Goal: Task Accomplishment & Management: Manage account settings

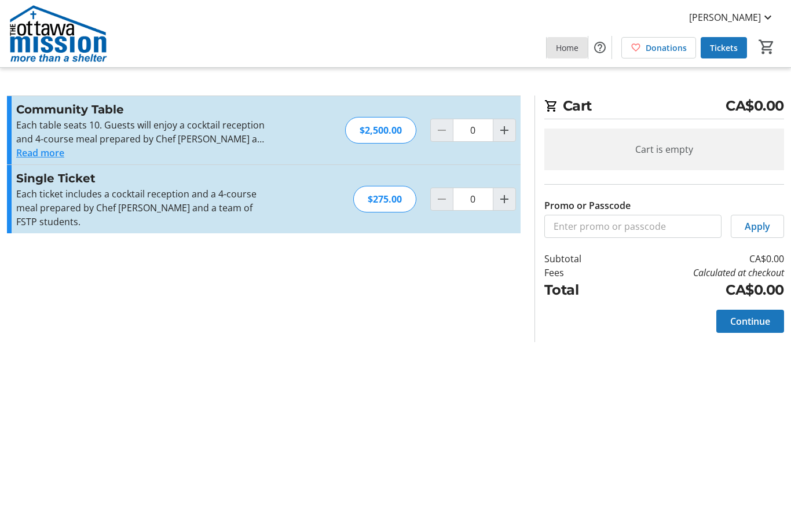
click at [562, 46] on span "Home" at bounding box center [567, 48] width 23 height 12
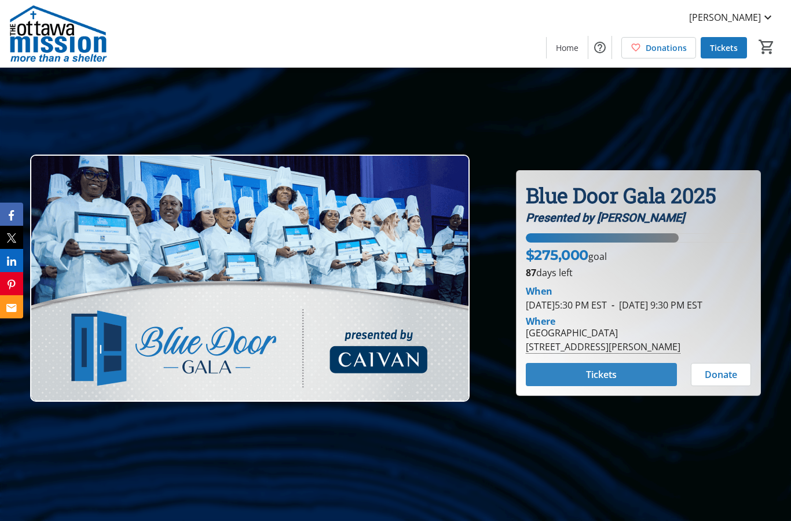
click at [616, 382] on span "Tickets" at bounding box center [601, 375] width 31 height 14
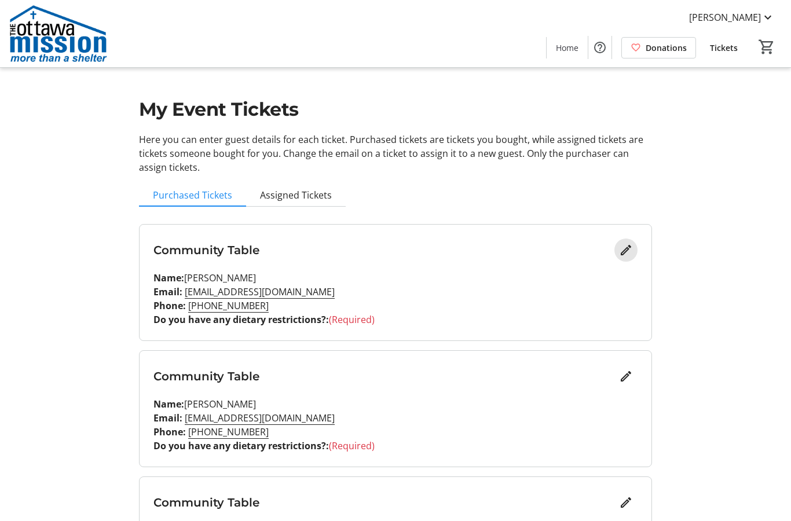
click at [632, 254] on mat-icon "Edit" at bounding box center [626, 250] width 14 height 14
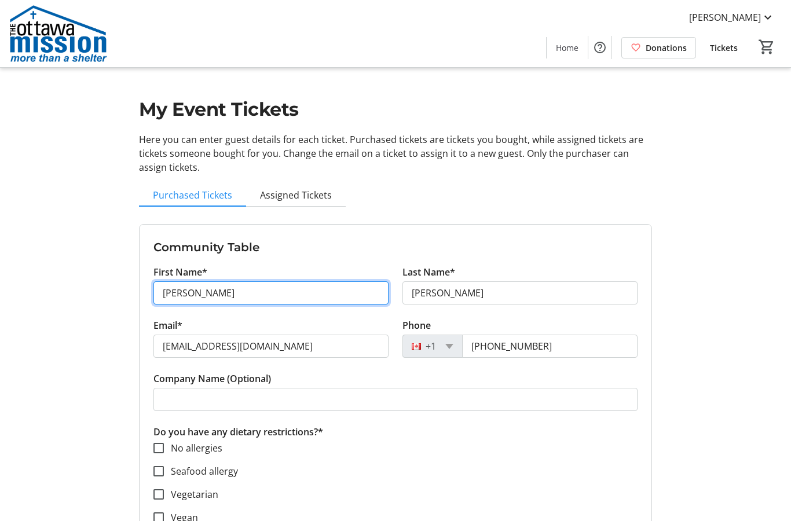
click at [233, 295] on input "bruce" at bounding box center [270, 293] width 235 height 23
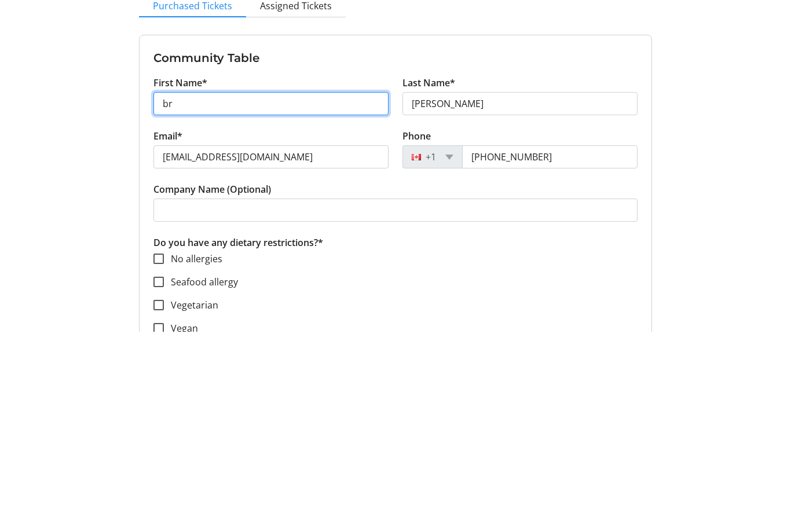
type input "b"
type input "Hannah"
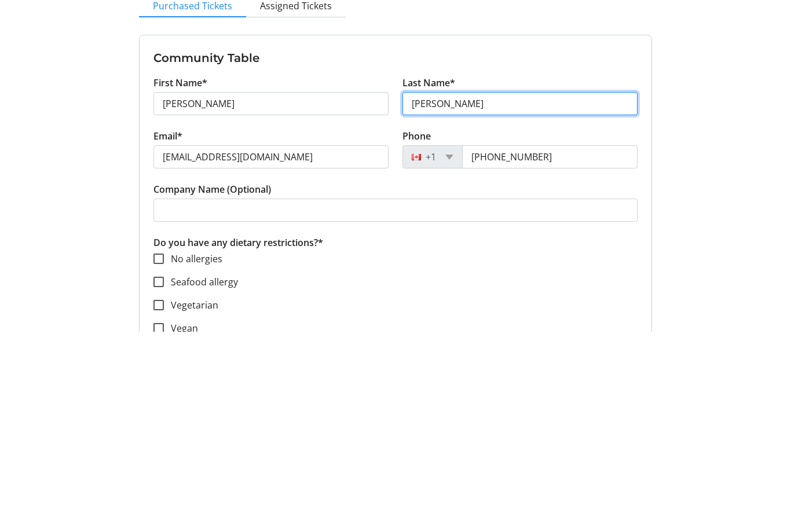
click at [461, 282] on input "smith" at bounding box center [520, 293] width 235 height 23
type input "s"
type input "Reid"
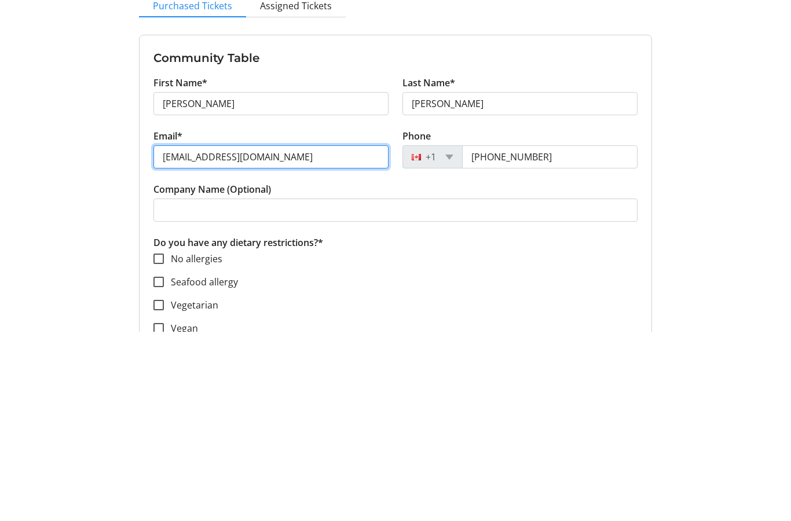
click at [305, 335] on input "smithbruce670@gmail.com" at bounding box center [270, 346] width 235 height 23
type input "sm"
type input "reid.gorjup@gmail.com"
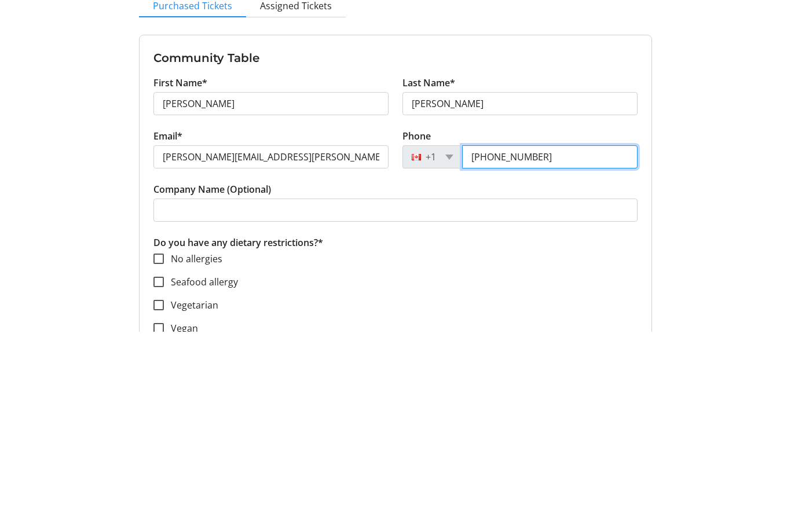
click at [557, 335] on input "(519) 379-0594" at bounding box center [550, 346] width 176 height 23
type input "5"
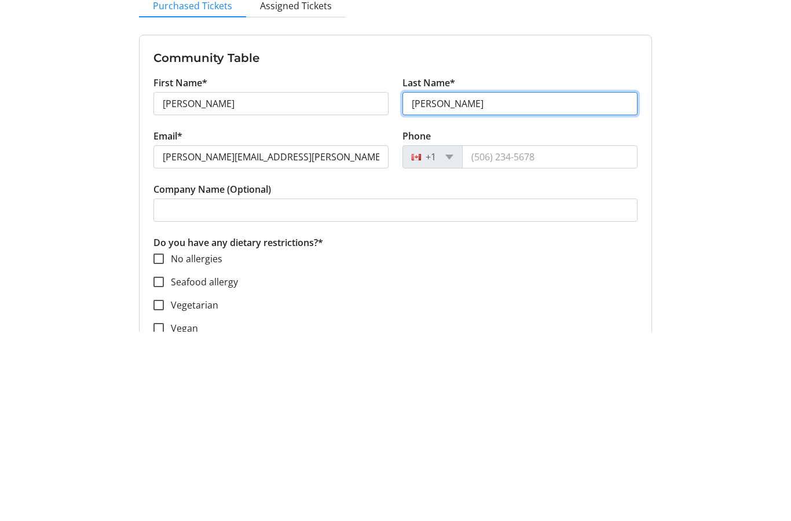
click at [450, 282] on input "Reid" at bounding box center [520, 293] width 235 height 23
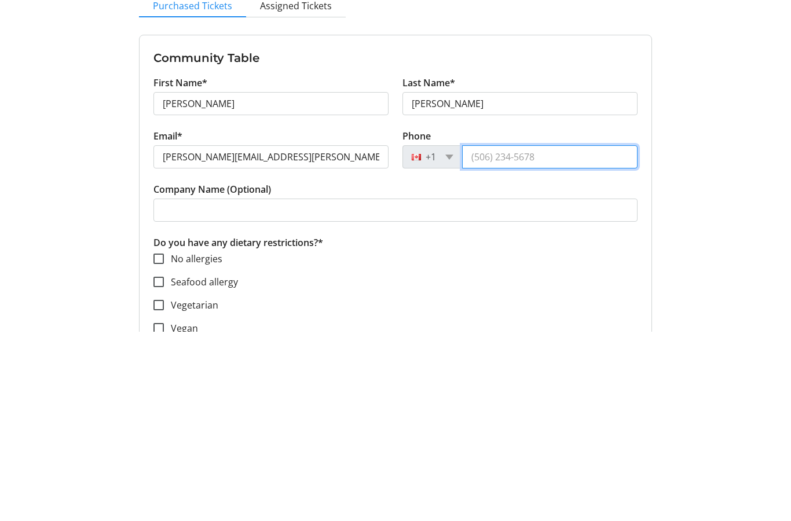
click at [553, 335] on input "Phone" at bounding box center [550, 346] width 176 height 23
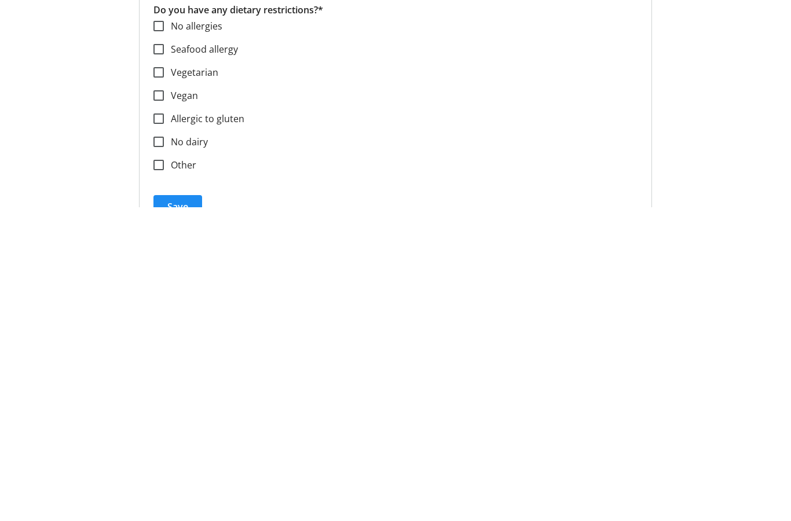
scroll to position [118, 0]
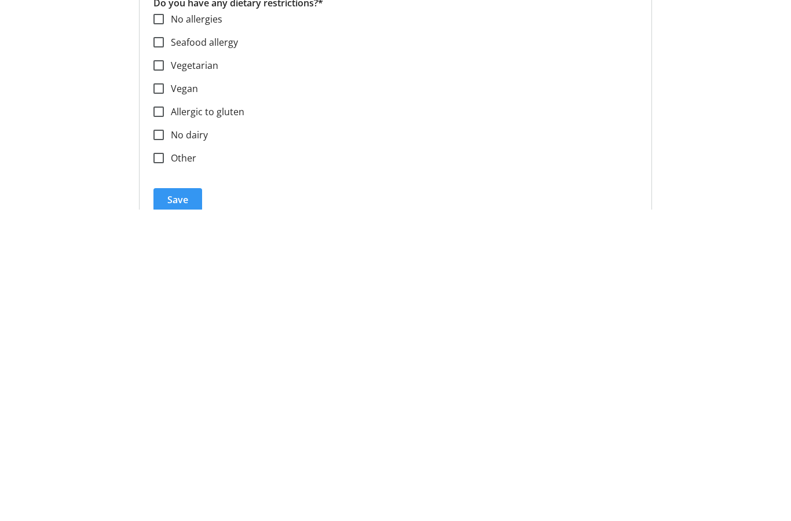
type input "(613) 859-8173"
click at [180, 505] on span "Save" at bounding box center [177, 512] width 21 height 14
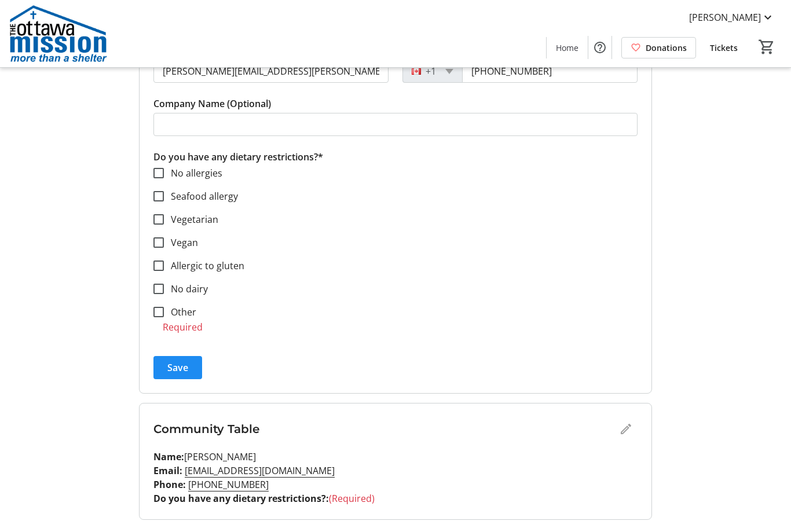
scroll to position [276, 0]
click at [159, 174] on input "No allergies" at bounding box center [158, 172] width 10 height 10
checkbox input "true"
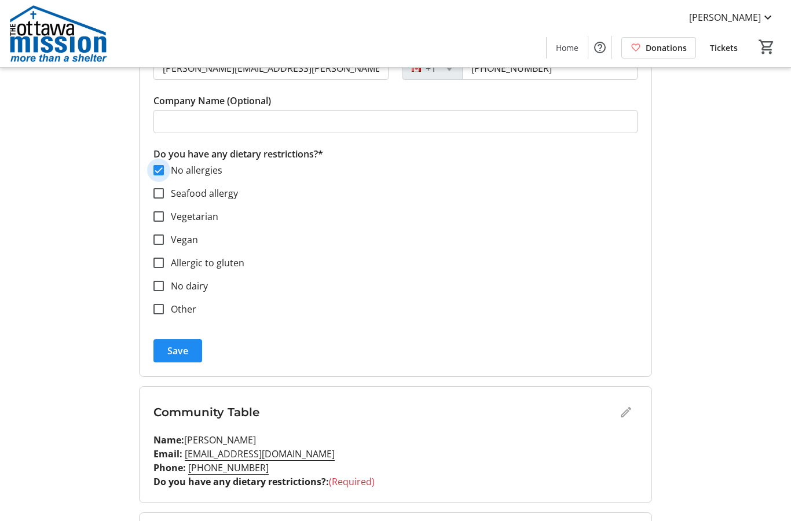
scroll to position [279, 0]
click at [187, 351] on span "Save" at bounding box center [177, 350] width 21 height 14
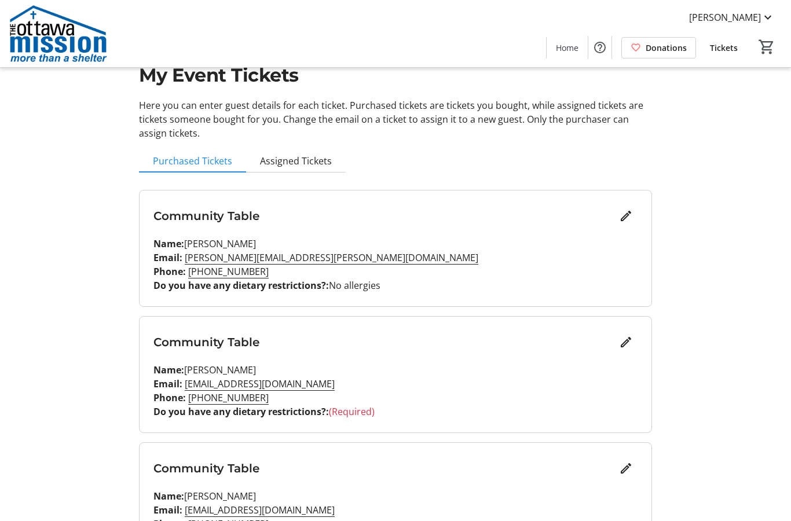
scroll to position [0, 0]
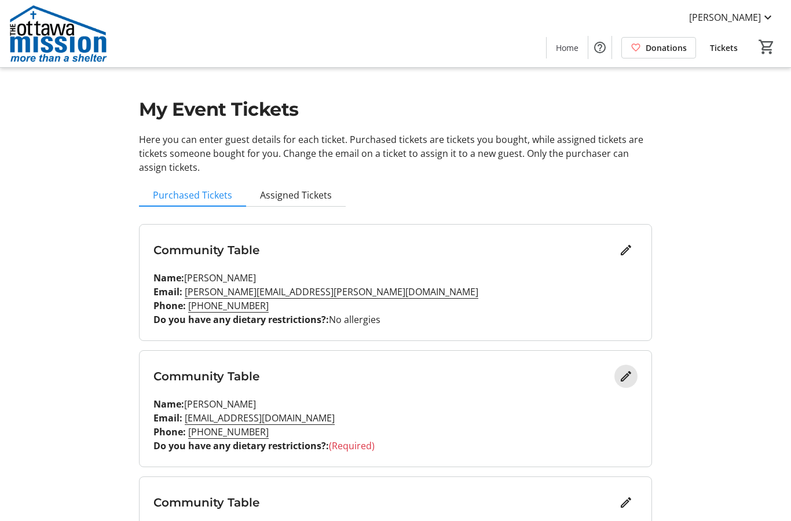
click at [630, 382] on mat-icon "Edit" at bounding box center [626, 377] width 14 height 14
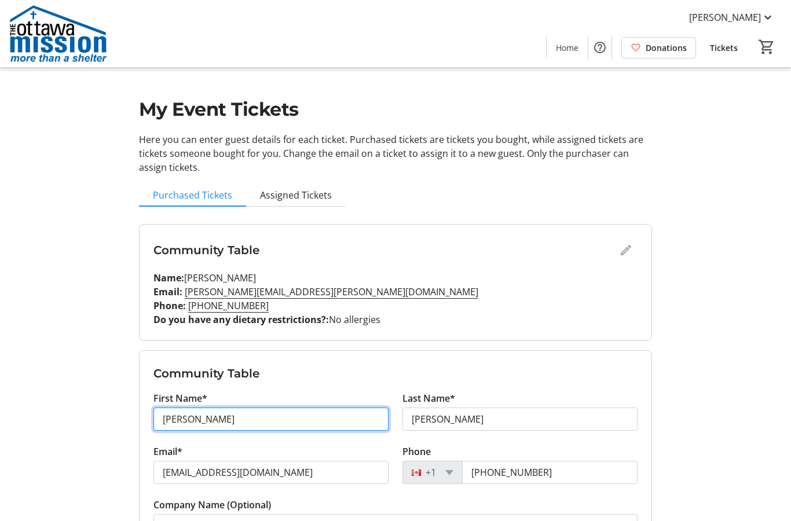
click at [275, 416] on input "bruce" at bounding box center [270, 419] width 235 height 23
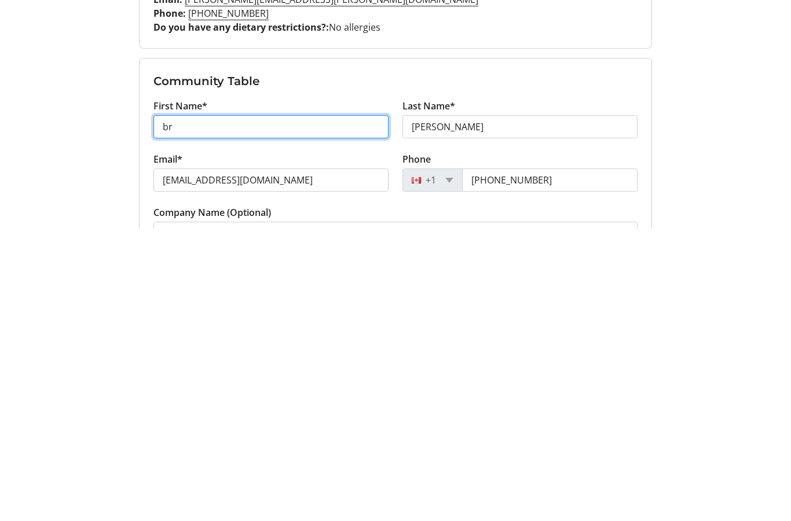
type input "b"
type input "Hannah"
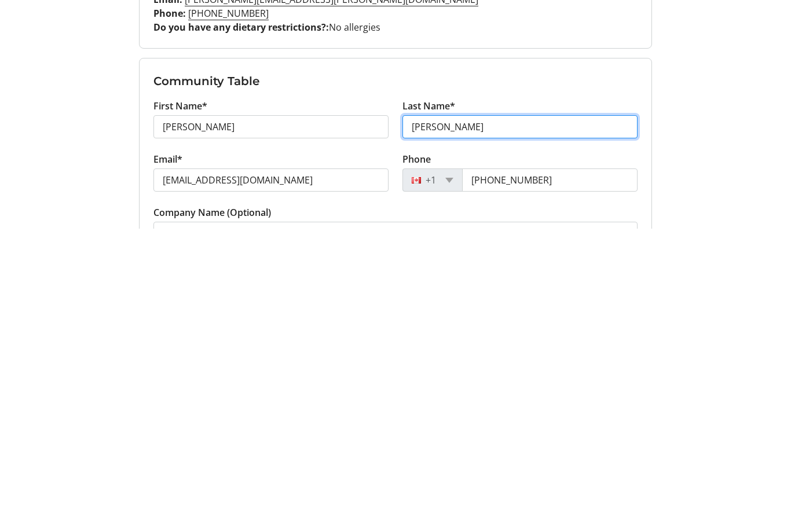
click at [465, 408] on input "smith" at bounding box center [520, 419] width 235 height 23
type input "s"
type input "Reid"
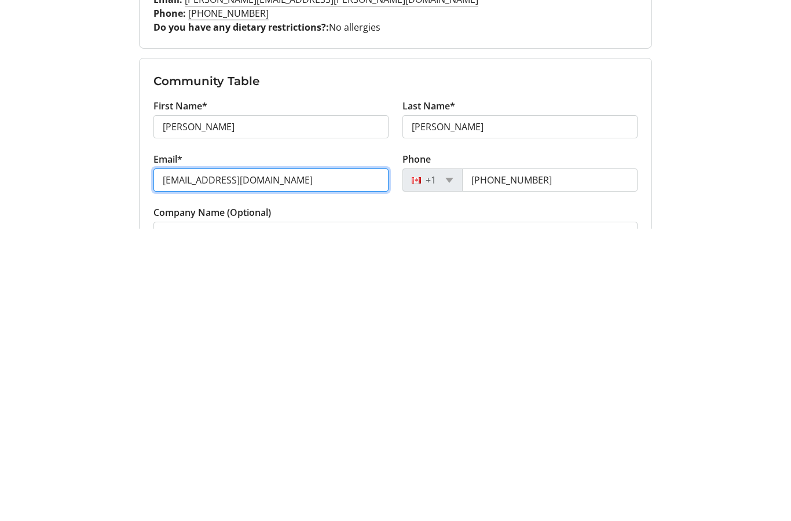
click at [308, 461] on input "smithbruce670@gmail.com" at bounding box center [270, 472] width 235 height 23
type input "sm"
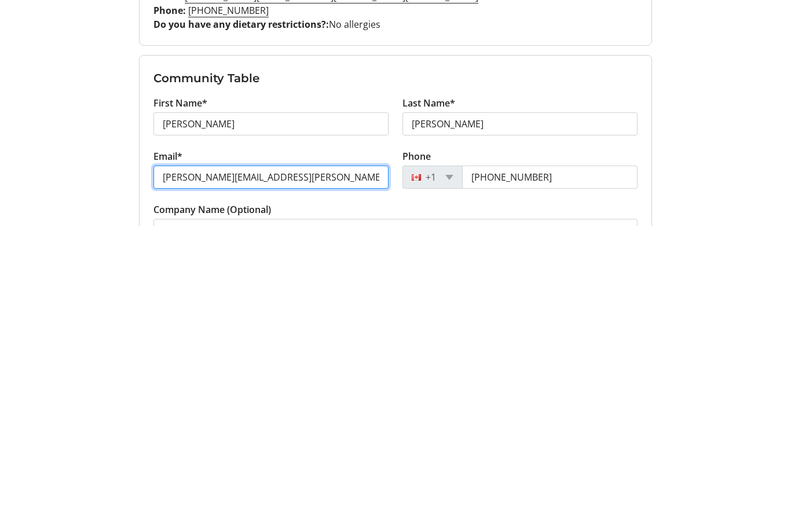
type input "reid.gorjup@gmail.com"
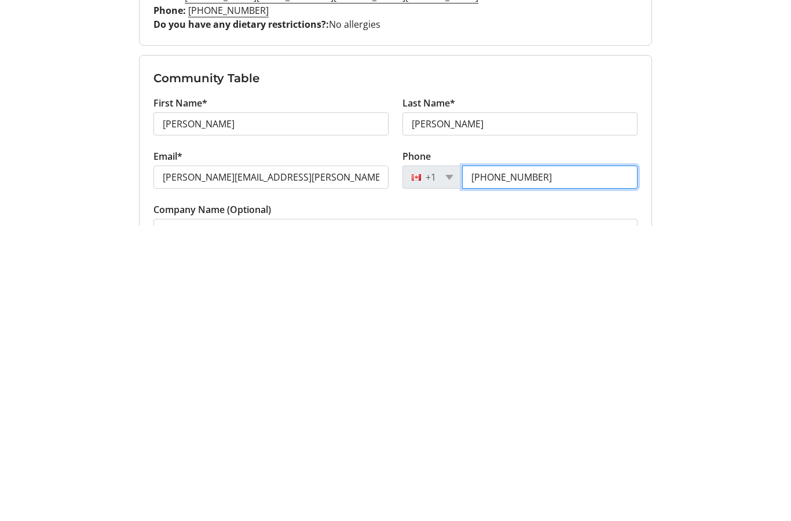
click at [567, 461] on input "(519) 379-0594" at bounding box center [550, 472] width 176 height 23
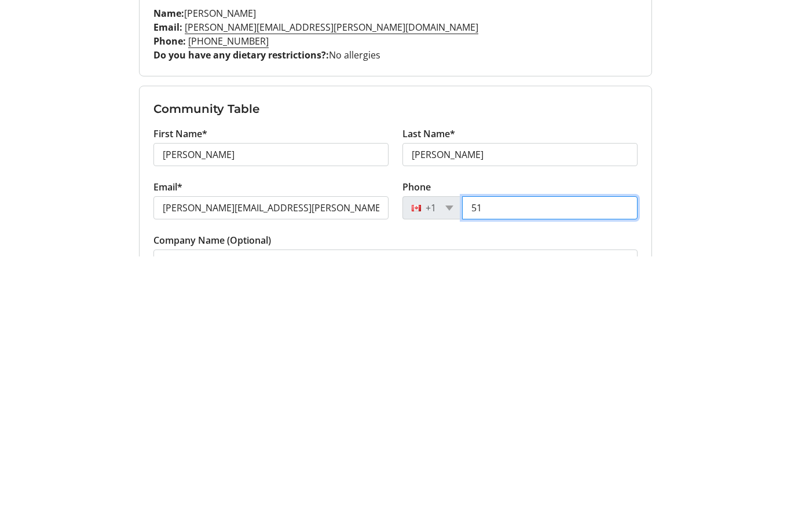
type input "5"
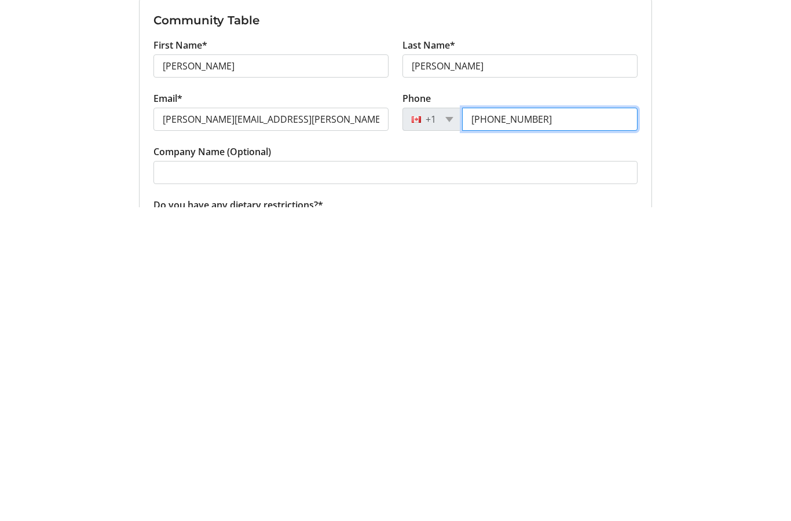
scroll to position [46, 0]
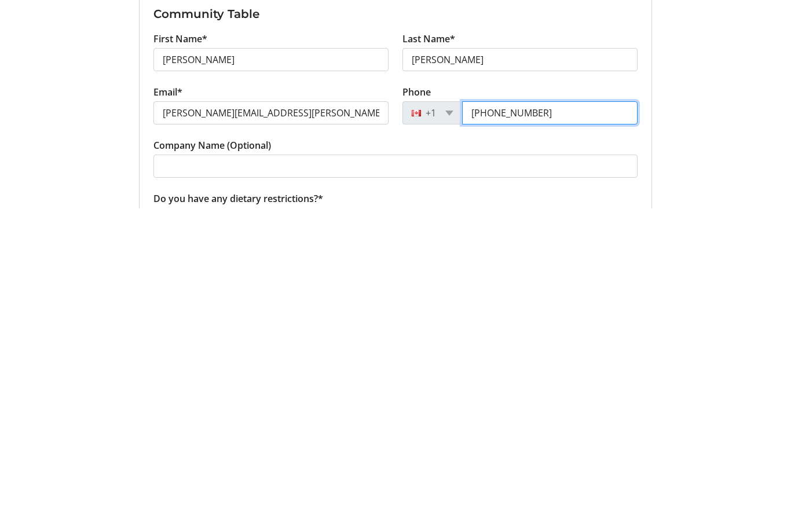
type input "(613) 859-8173"
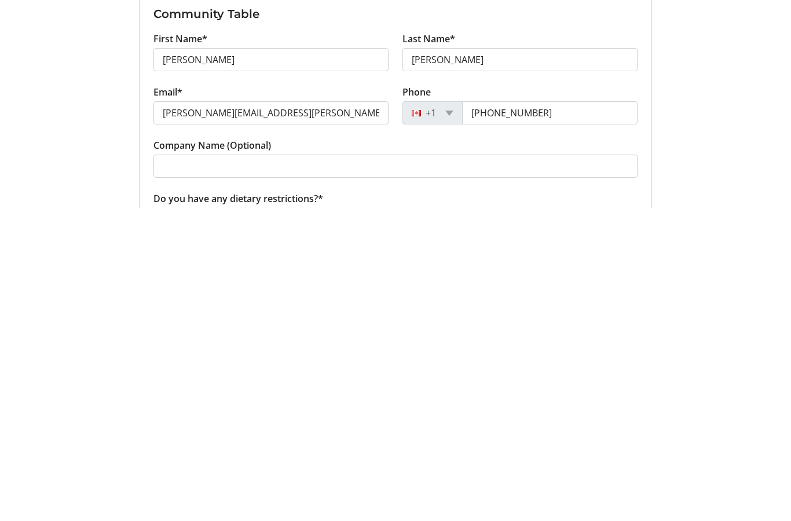
click at [162, 521] on input "No allergies" at bounding box center [158, 528] width 10 height 10
checkbox input "true"
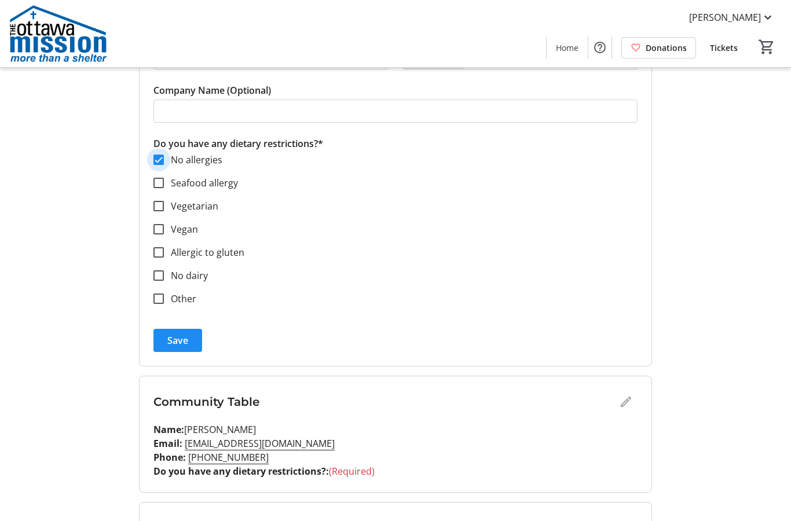
scroll to position [414, 0]
click at [187, 342] on span "Save" at bounding box center [177, 342] width 21 height 14
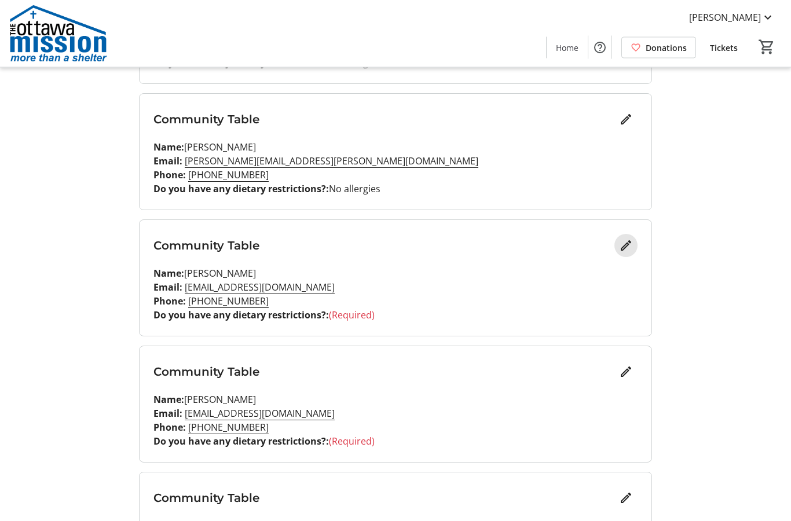
scroll to position [257, 0]
click at [630, 251] on mat-icon "Edit" at bounding box center [626, 246] width 14 height 14
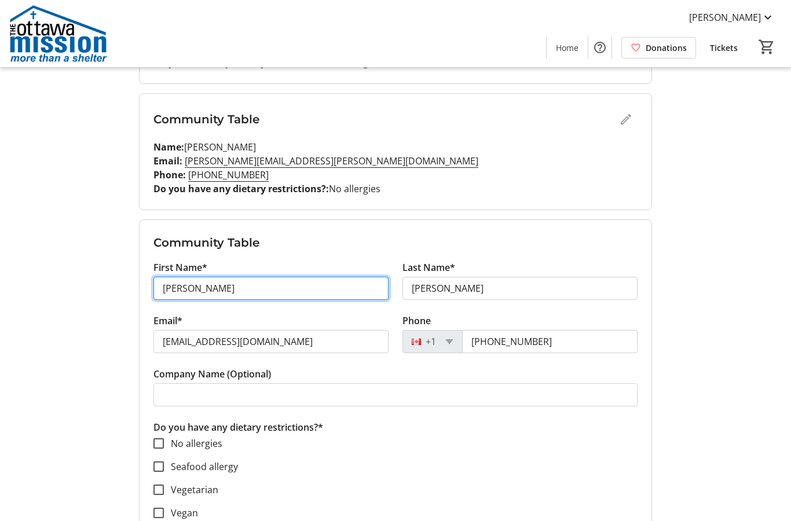
click at [317, 284] on input "bruce" at bounding box center [270, 288] width 235 height 23
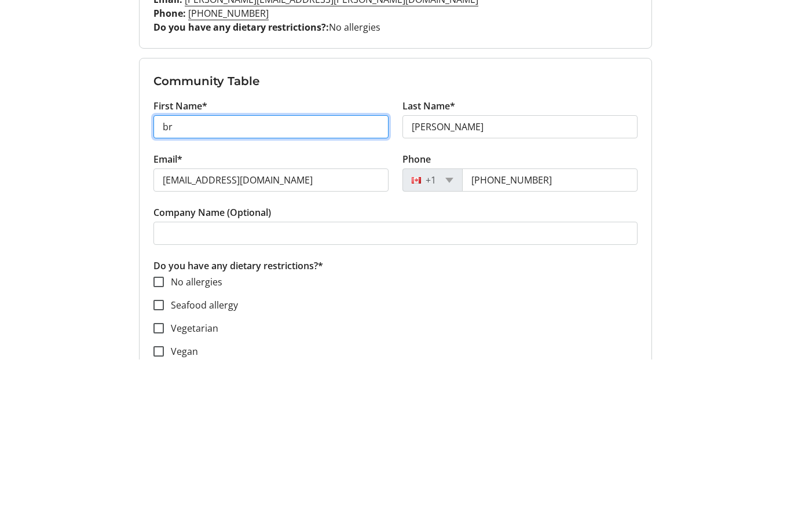
type input "b"
type input "Mark"
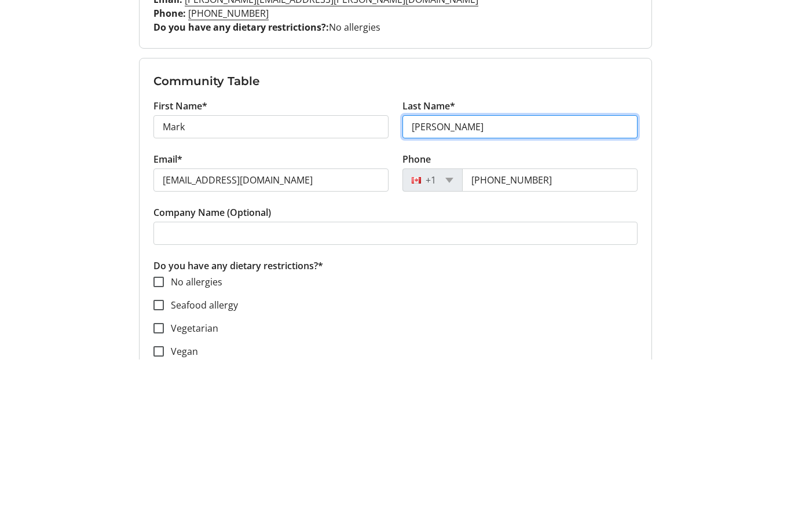
click at [460, 277] on input "smith" at bounding box center [520, 288] width 235 height 23
type input "s"
type input "Smith"
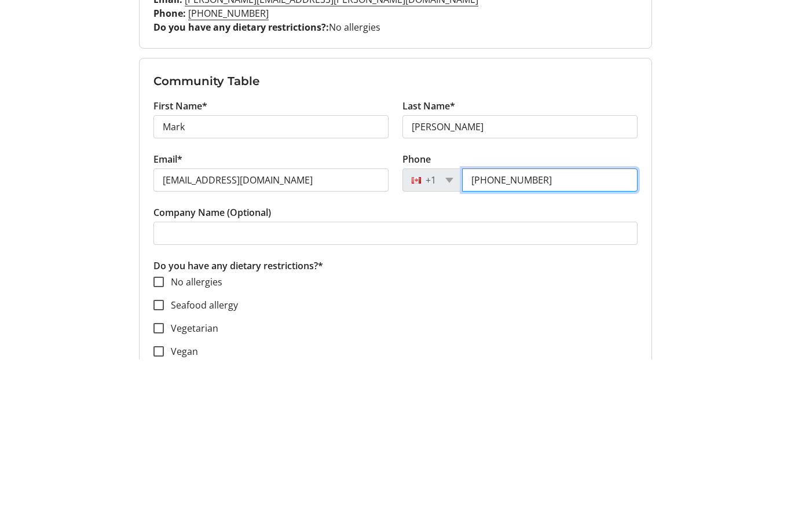
click at [560, 331] on input "(519) 379-0594" at bounding box center [550, 342] width 176 height 23
type input "5"
type input "(705) 794-3608"
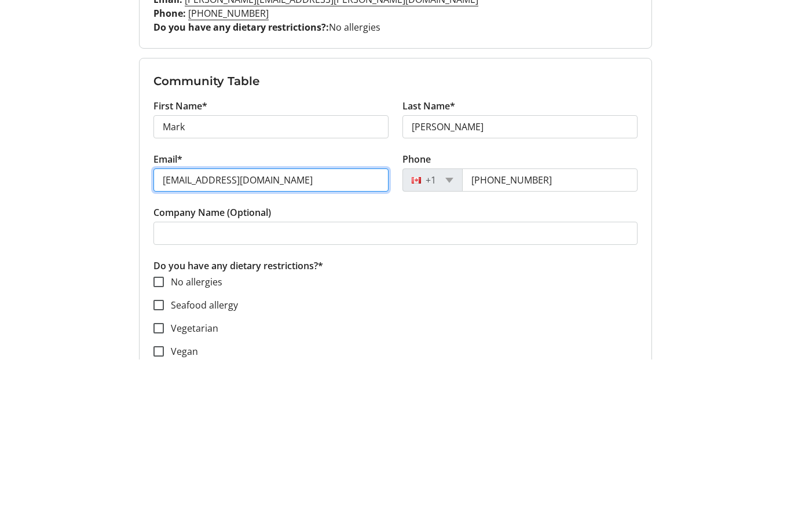
click at [324, 331] on input "smithbruce670@gmail.com" at bounding box center [270, 342] width 235 height 23
type input "sm"
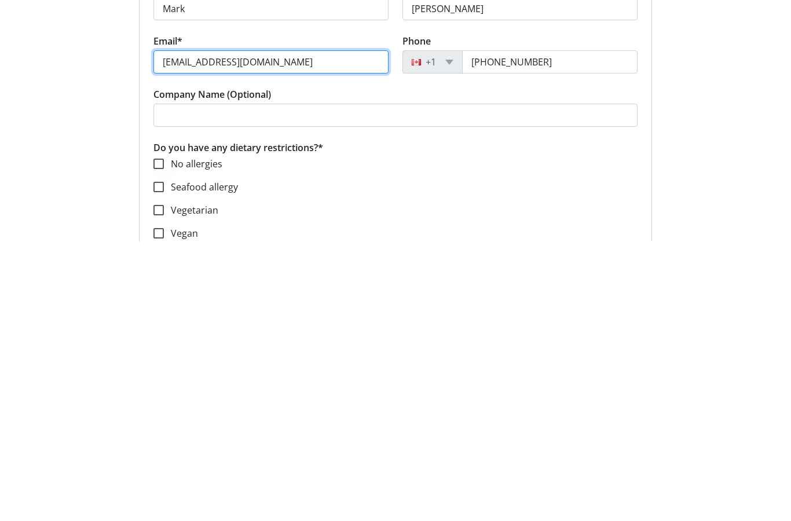
type input "markzimansmith@gmail.com"
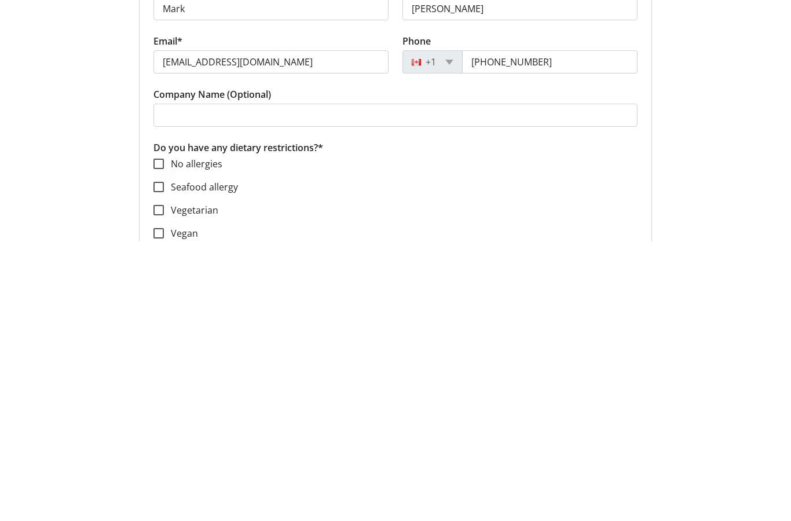
click at [165, 430] on div at bounding box center [159, 444] width 28 height 28
checkbox input "true"
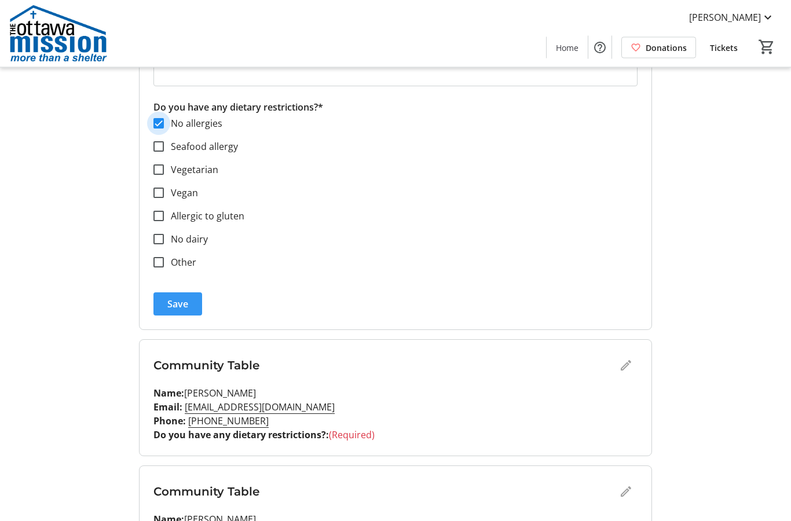
scroll to position [578, 0]
click at [188, 305] on span "submit" at bounding box center [177, 304] width 49 height 28
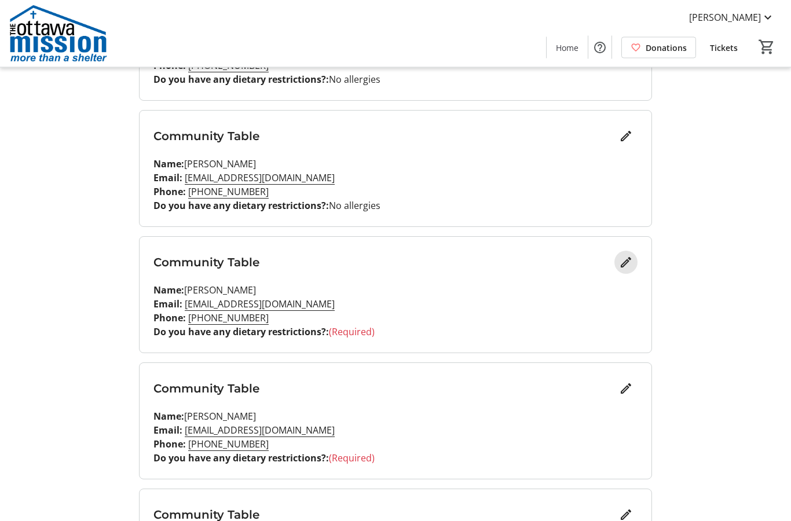
scroll to position [367, 0]
click at [627, 266] on mat-icon "Edit" at bounding box center [626, 262] width 14 height 14
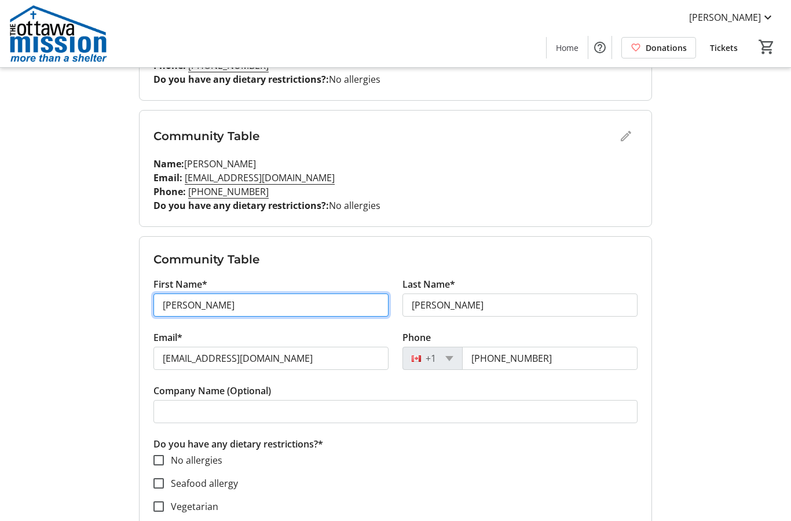
click at [284, 301] on input "bruce" at bounding box center [270, 305] width 235 height 23
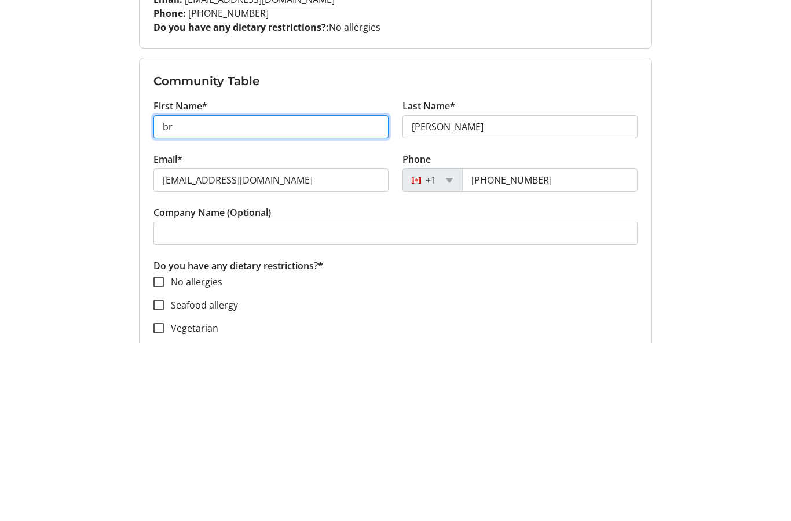
type input "b"
type input "Mark"
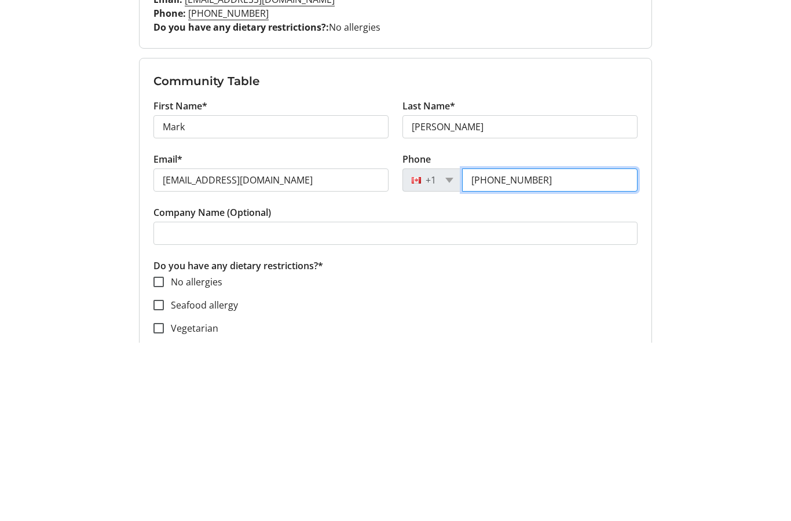
click at [568, 348] on input "(519) 379-0594" at bounding box center [550, 359] width 176 height 23
type input "5"
type input "(705) 794-3608"
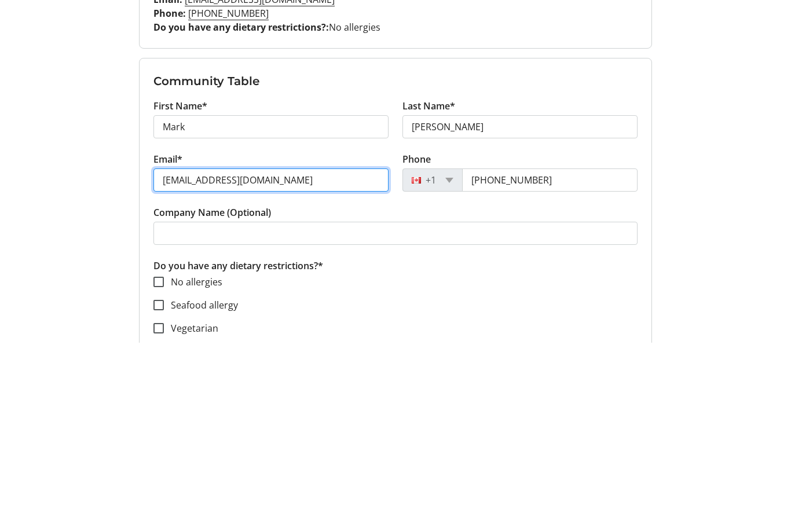
click at [350, 348] on input "smithbruce670@gmail.com" at bounding box center [270, 359] width 235 height 23
type input "sm"
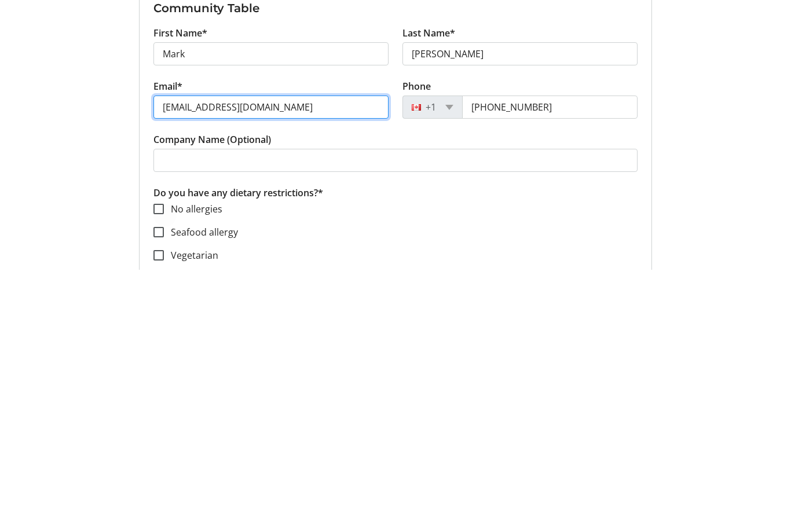
type input "markzimansmith@gmail.com"
click at [160, 456] on input "No allergies" at bounding box center [158, 461] width 10 height 10
checkbox input "true"
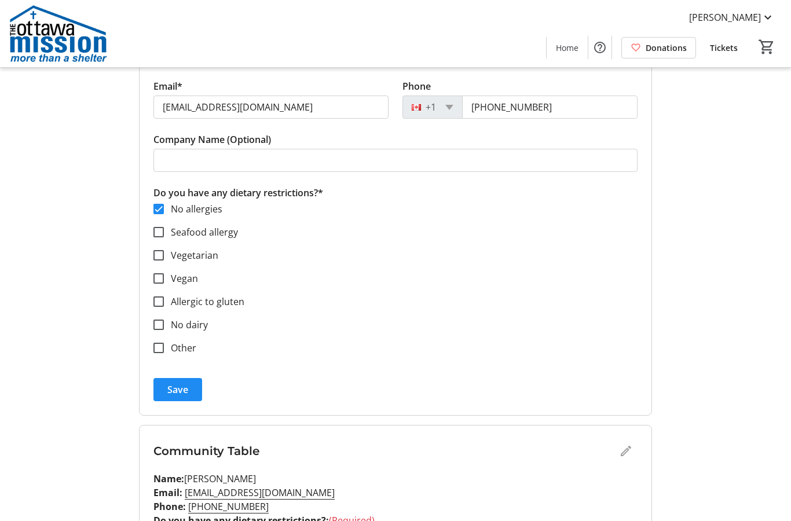
click at [187, 389] on span "Save" at bounding box center [177, 390] width 21 height 14
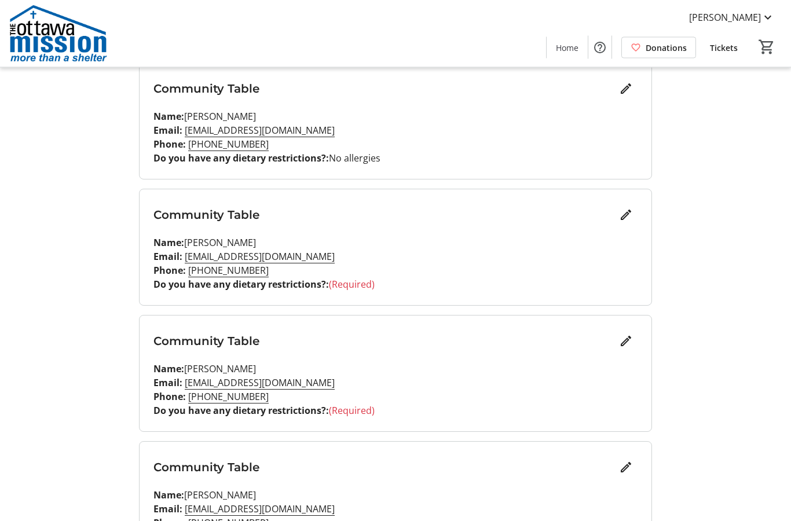
scroll to position [540, 0]
click at [627, 219] on mat-icon "Edit" at bounding box center [626, 215] width 14 height 14
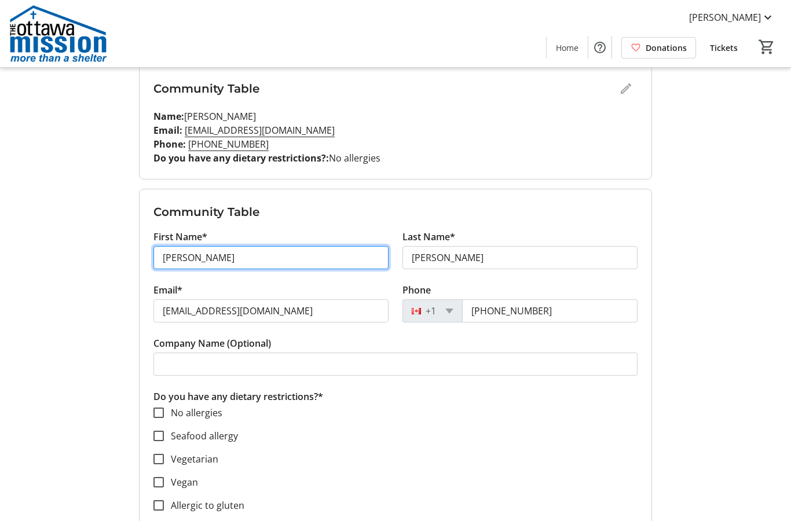
click at [313, 257] on input "bruce" at bounding box center [270, 257] width 235 height 23
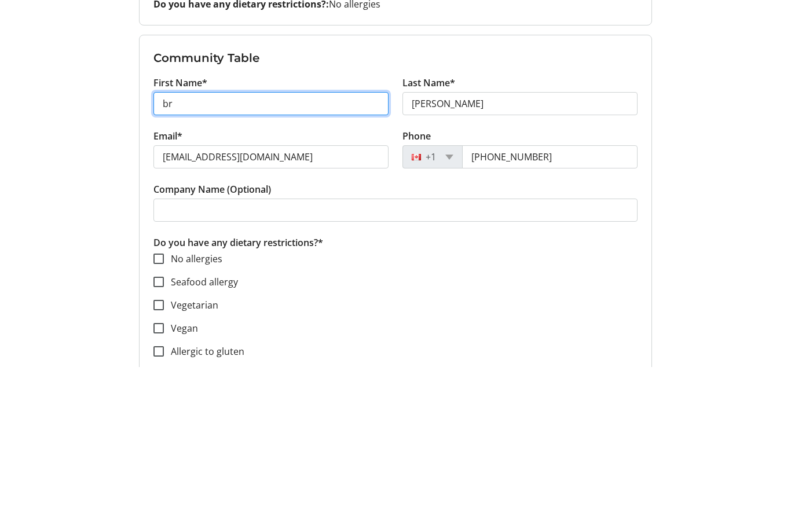
type input "b"
type input "Jane"
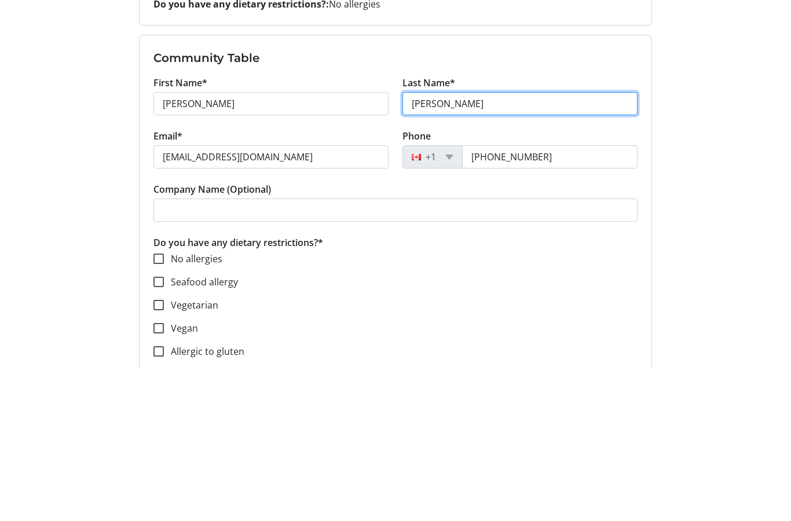
click at [469, 247] on input "smith" at bounding box center [520, 258] width 235 height 23
type input "s"
type input "Griffiths"
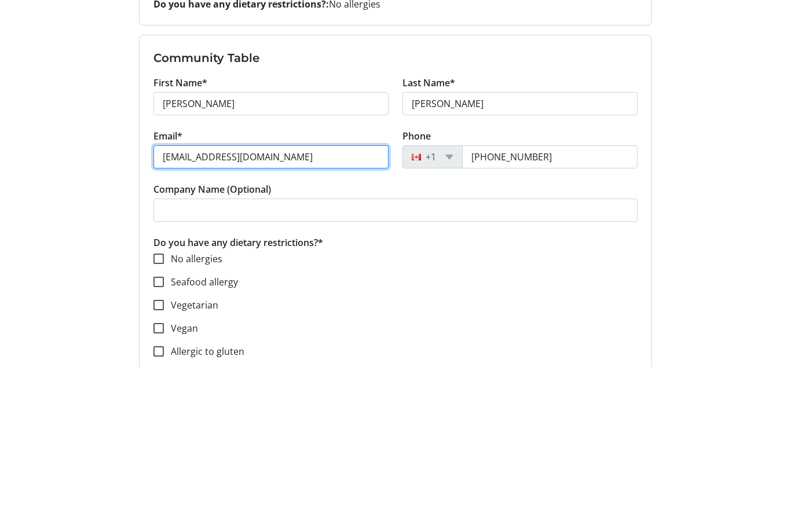
click at [308, 300] on input "smithbruce670@gmail.com" at bounding box center [270, 311] width 235 height 23
type input "sm"
type input "janeagriffiths@gmail.com"
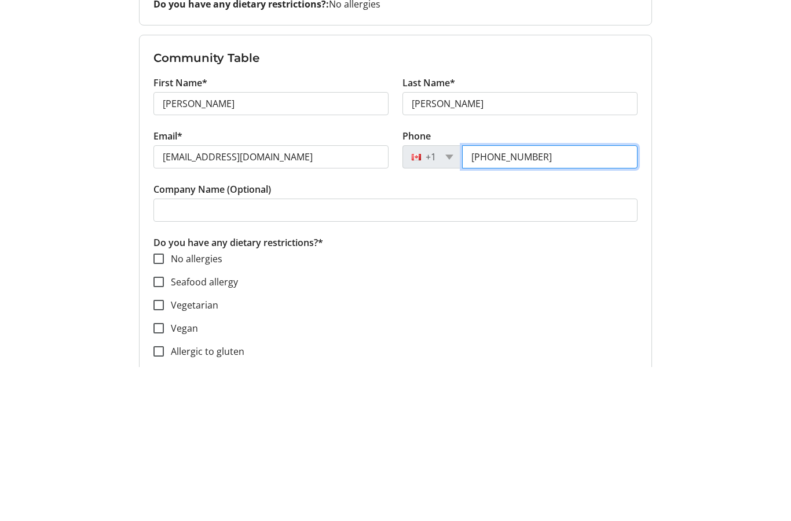
click at [553, 300] on input "(519) 379-0594" at bounding box center [550, 311] width 176 height 23
type input "5"
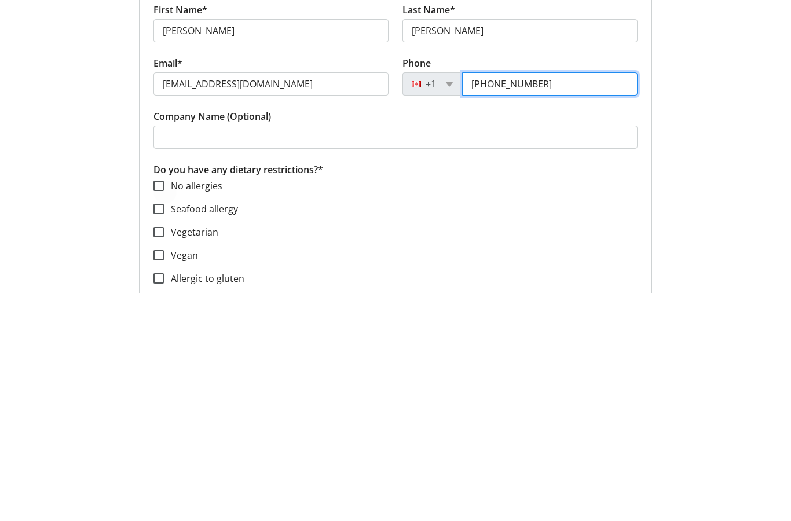
type input "(613) 793-0704"
click at [165, 400] on div at bounding box center [159, 414] width 28 height 28
checkbox input "true"
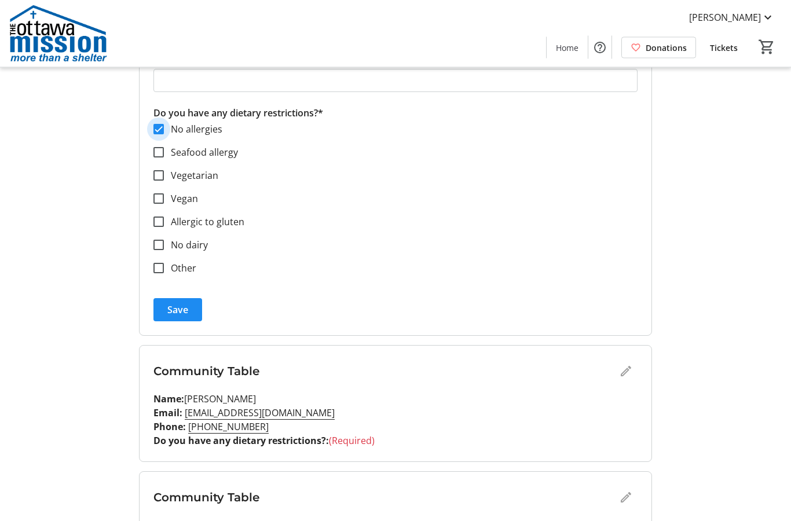
scroll to position [823, 0]
click at [187, 313] on span "Save" at bounding box center [177, 311] width 21 height 14
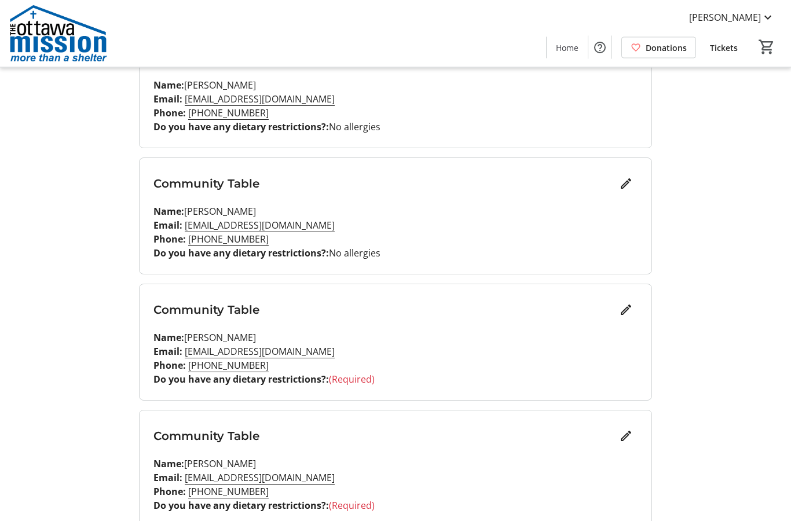
scroll to position [572, 0]
click at [627, 315] on mat-icon "Edit" at bounding box center [626, 310] width 14 height 14
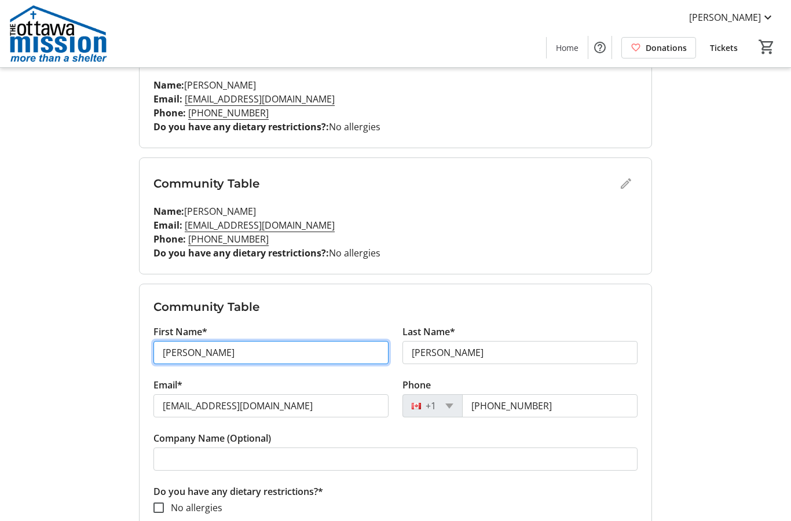
click at [320, 350] on input "bruce" at bounding box center [270, 352] width 235 height 23
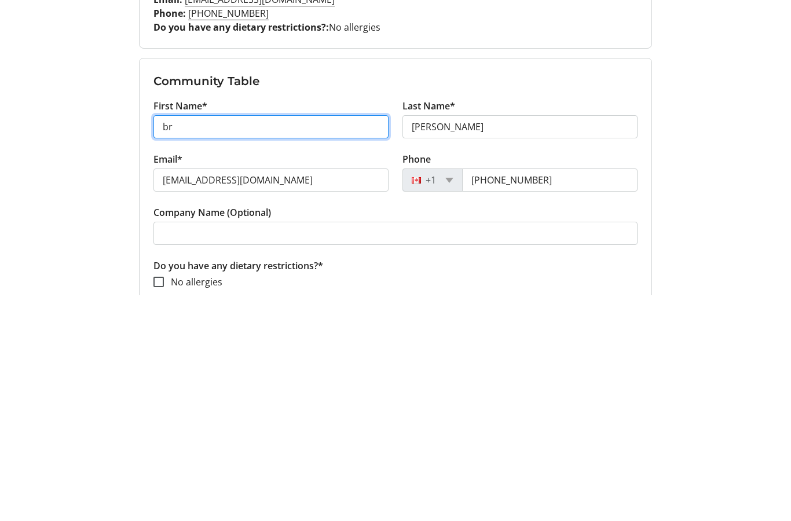
type input "b"
type input "Jane"
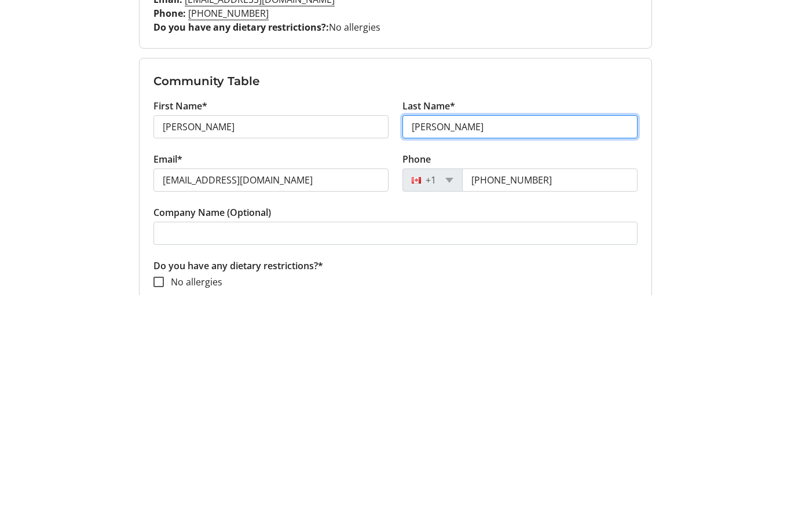
click at [485, 342] on input "smith" at bounding box center [520, 353] width 235 height 23
type input "s"
type input "Griffiths"
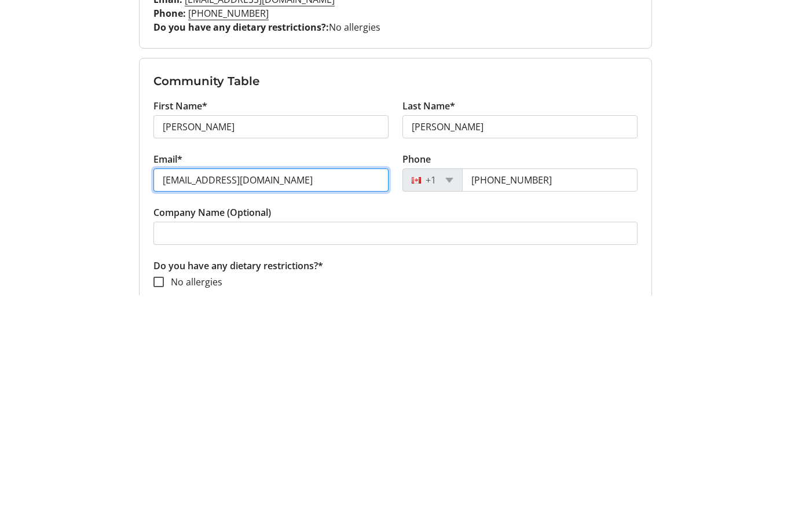
click at [309, 395] on input "smithbruce670@gmail.com" at bounding box center [270, 406] width 235 height 23
type input "sm"
type input "janeagriffiths@gmail.com"
click at [565, 395] on input "(519) 379-0594" at bounding box center [550, 406] width 176 height 23
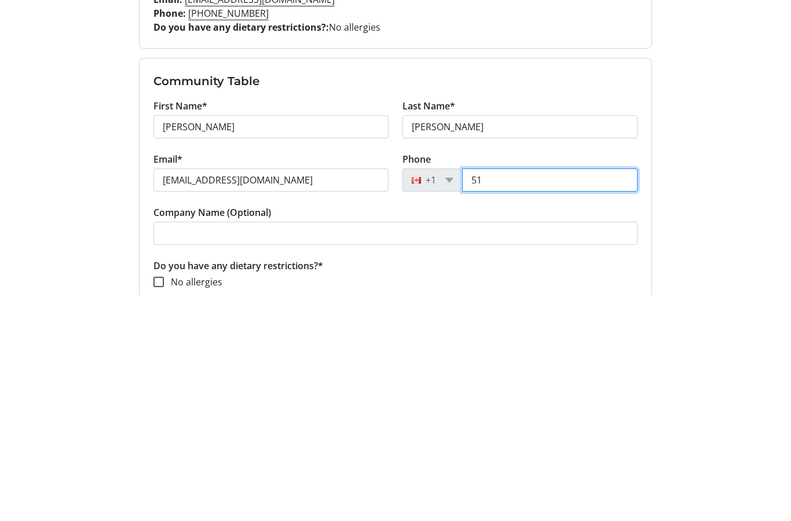
type input "5"
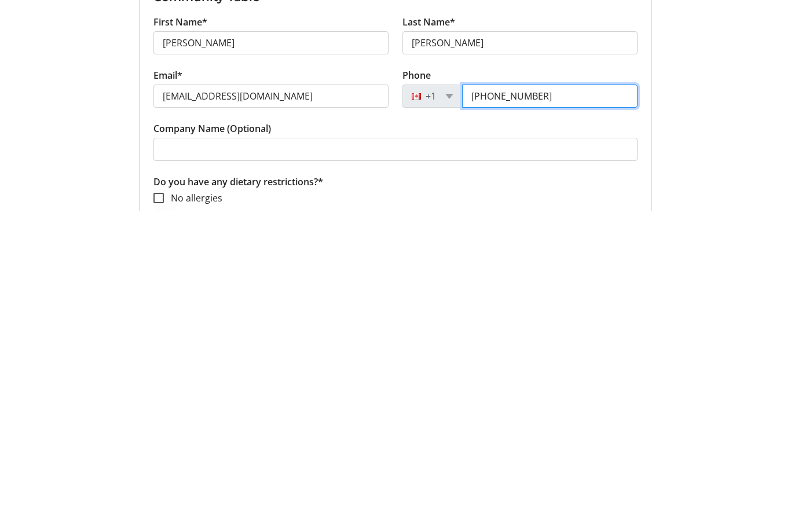
type input "(613) 793-0704"
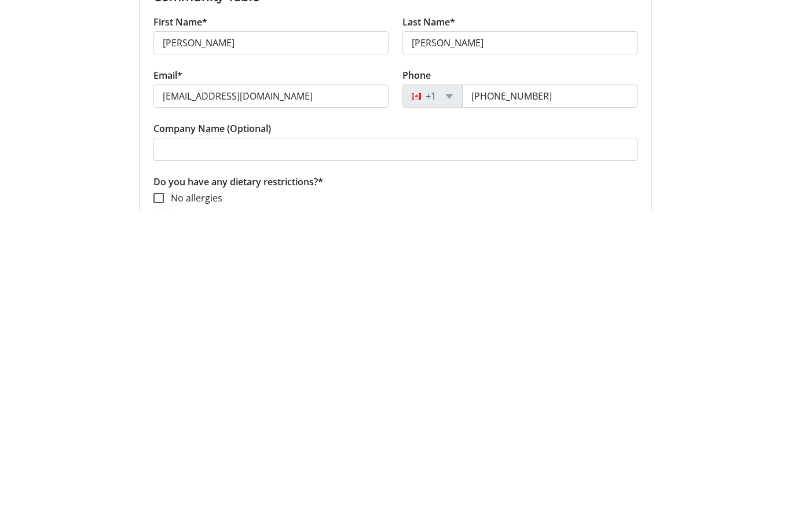
click at [158, 495] on div at bounding box center [159, 509] width 28 height 28
checkbox input "true"
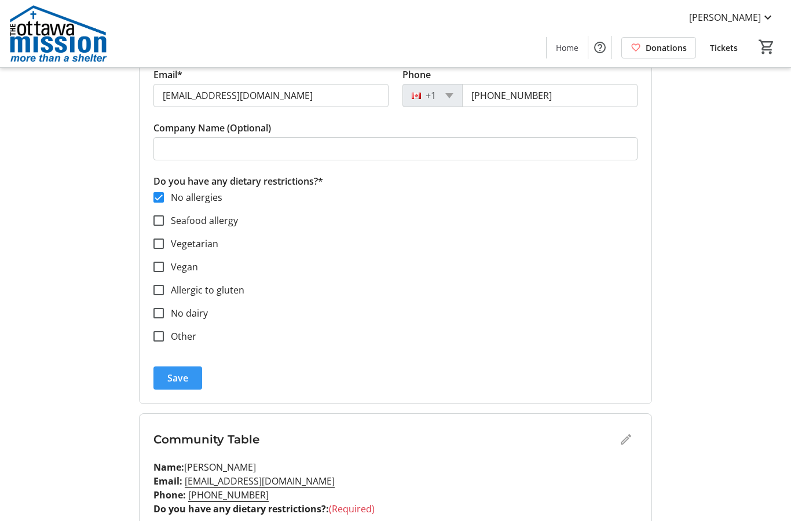
click at [185, 378] on span "Save" at bounding box center [177, 378] width 21 height 14
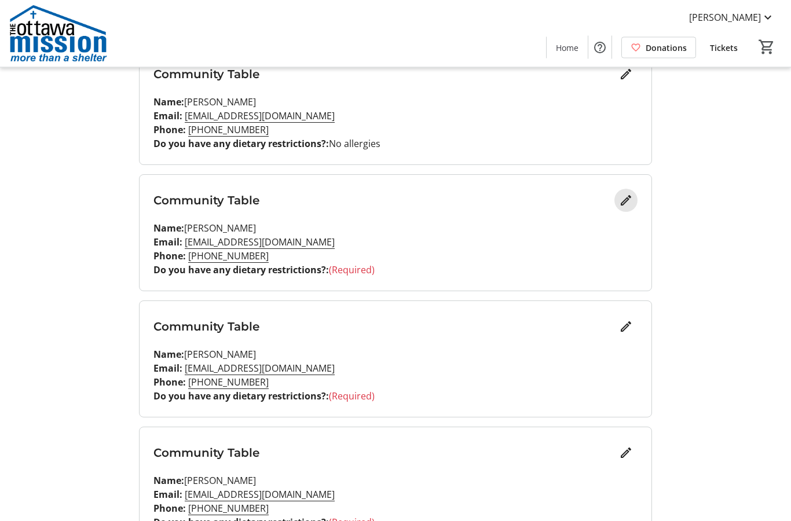
scroll to position [807, 0]
click at [624, 206] on mat-icon "Edit" at bounding box center [626, 200] width 14 height 14
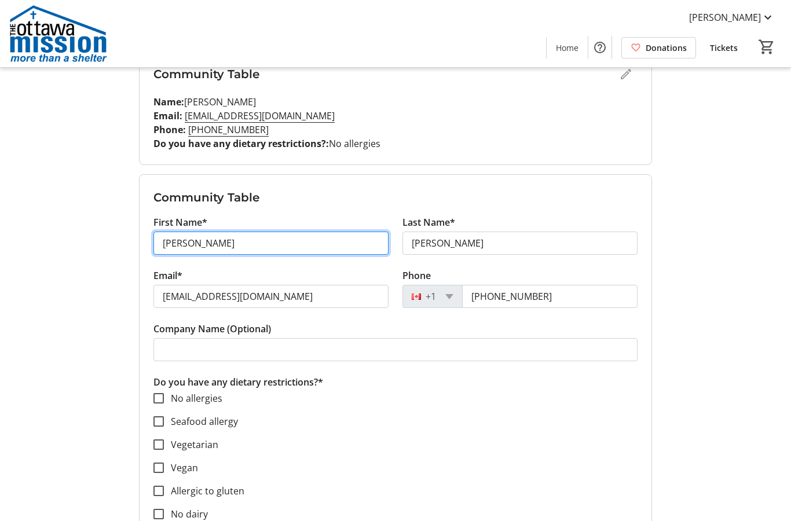
click at [297, 239] on input "bruce" at bounding box center [270, 243] width 235 height 23
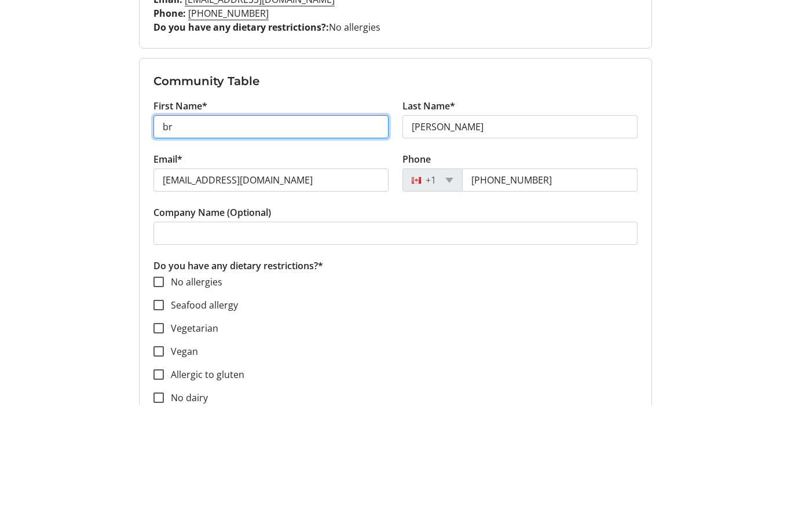
type input "b"
type input "Patricia"
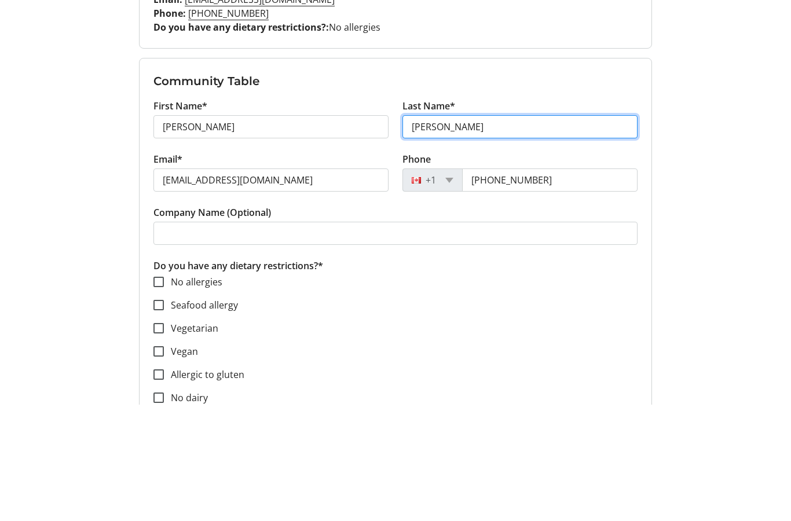
click at [454, 232] on input "smith" at bounding box center [520, 243] width 235 height 23
type input "s"
type input "Macdonald"
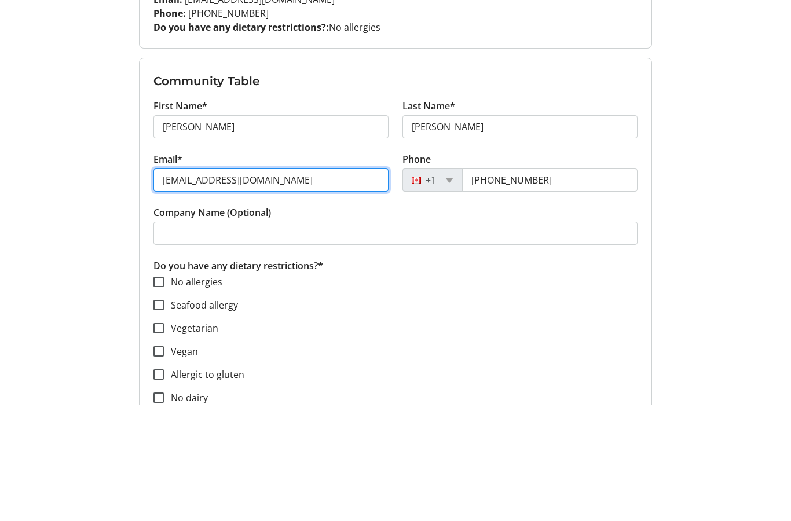
click at [318, 286] on input "smithbruce670@gmail.com" at bounding box center [270, 297] width 235 height 23
type input "sm"
type input "patriciamac@bell.net"
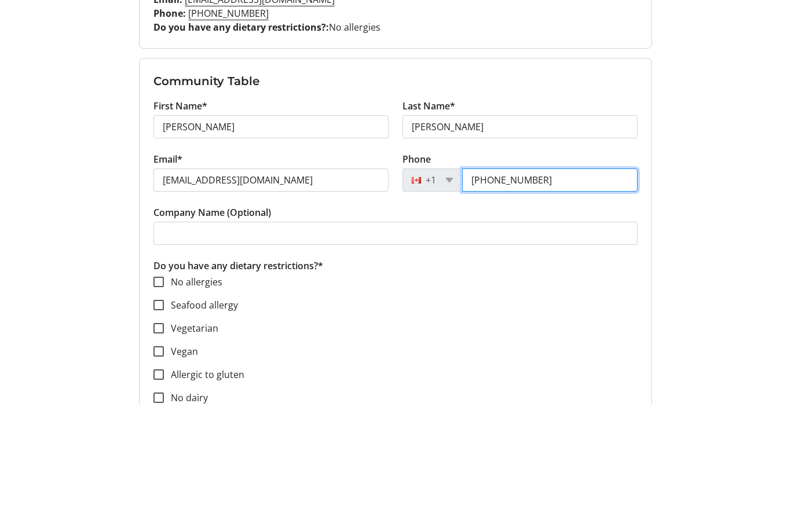
click at [553, 286] on input "(519) 379-0594" at bounding box center [550, 297] width 176 height 23
type input "5"
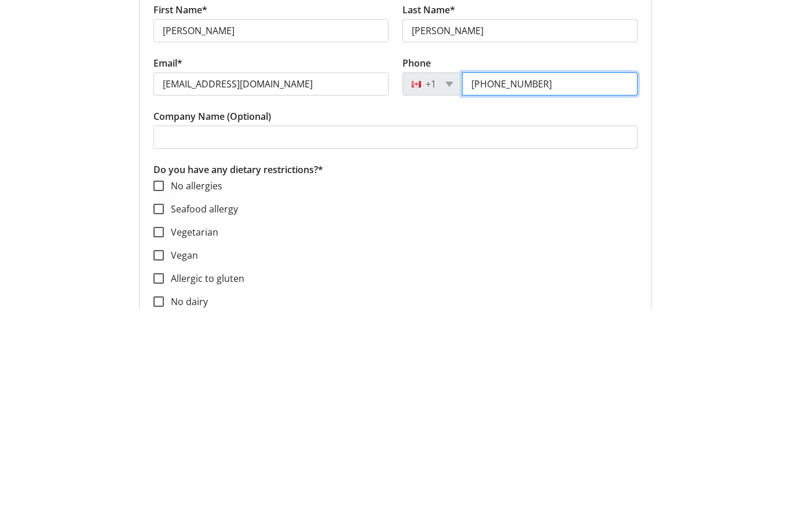
type input "(613) 746-7394"
click at [166, 385] on div at bounding box center [159, 399] width 28 height 28
checkbox input "true"
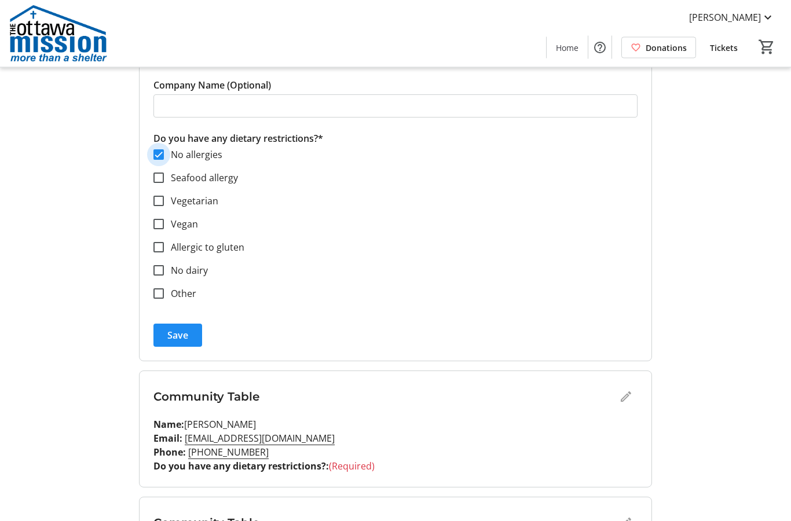
scroll to position [1049, 0]
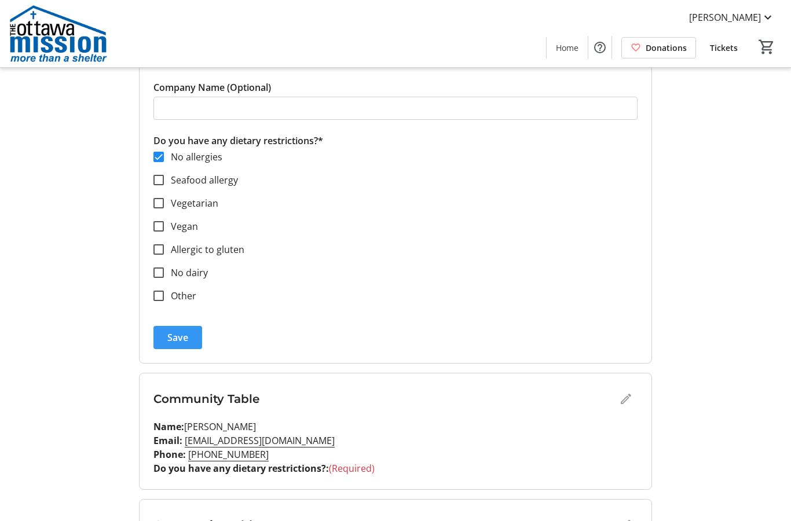
click at [192, 341] on span "submit" at bounding box center [177, 338] width 49 height 28
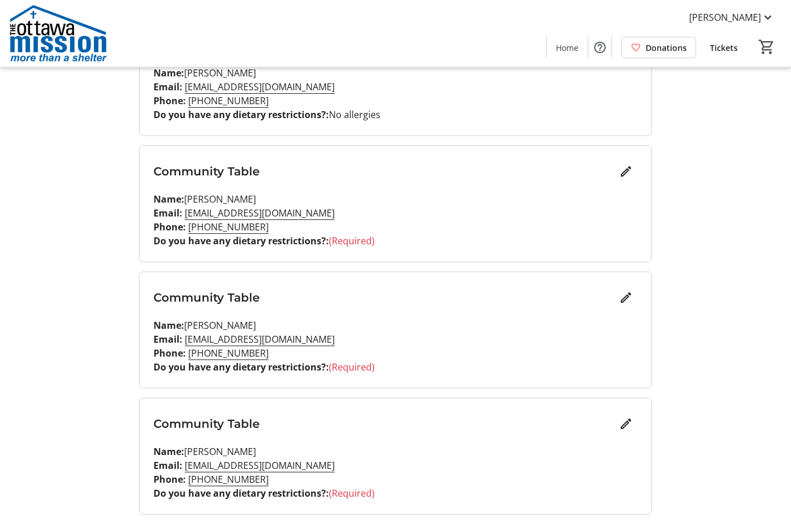
scroll to position [958, 0]
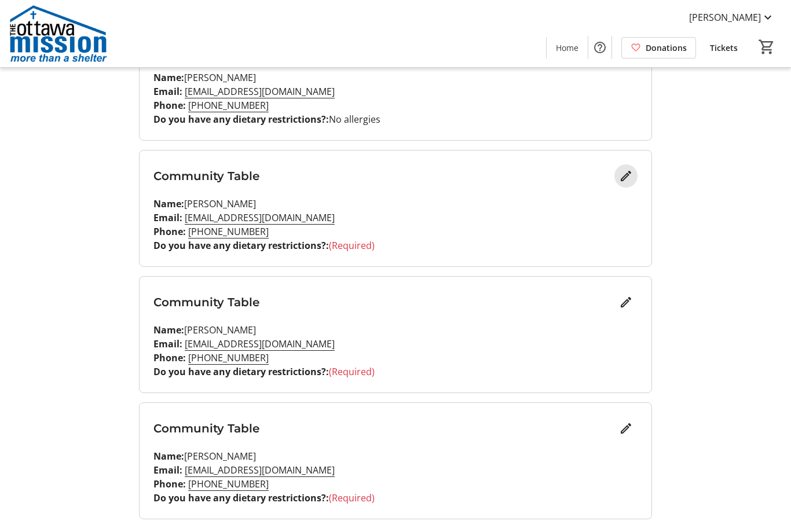
click at [625, 181] on mat-icon "Edit" at bounding box center [626, 176] width 14 height 14
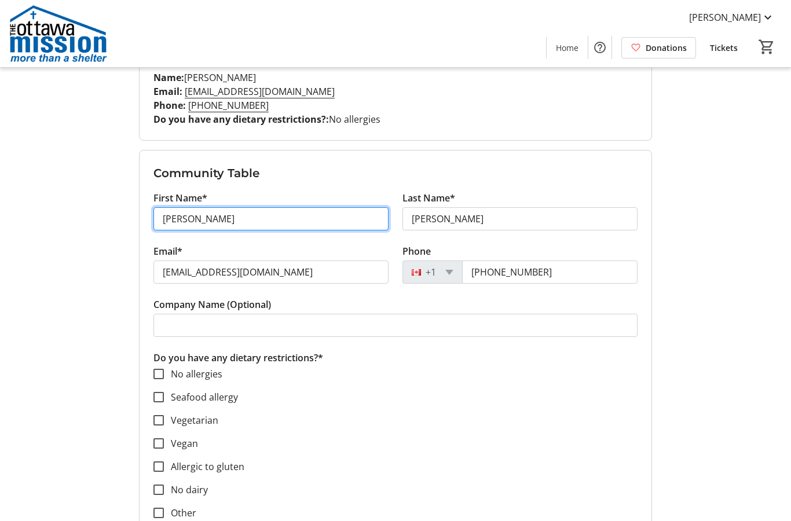
click at [319, 221] on input "bruce" at bounding box center [270, 218] width 235 height 23
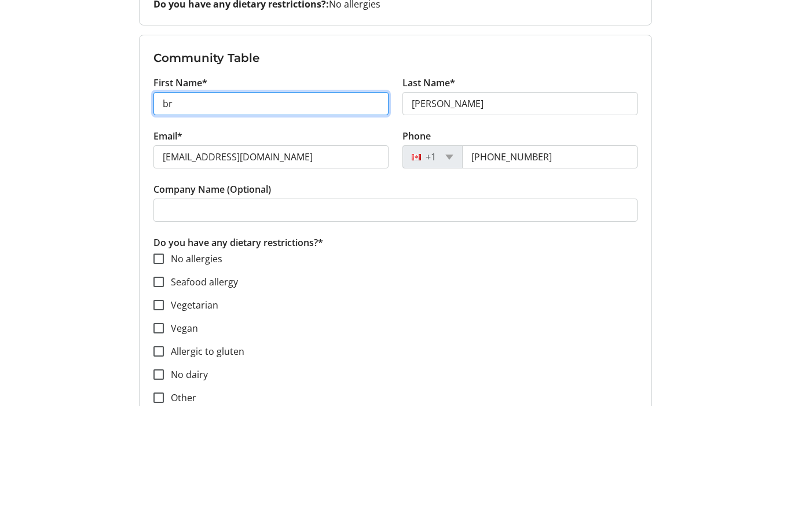
type input "b"
type input "Patricia"
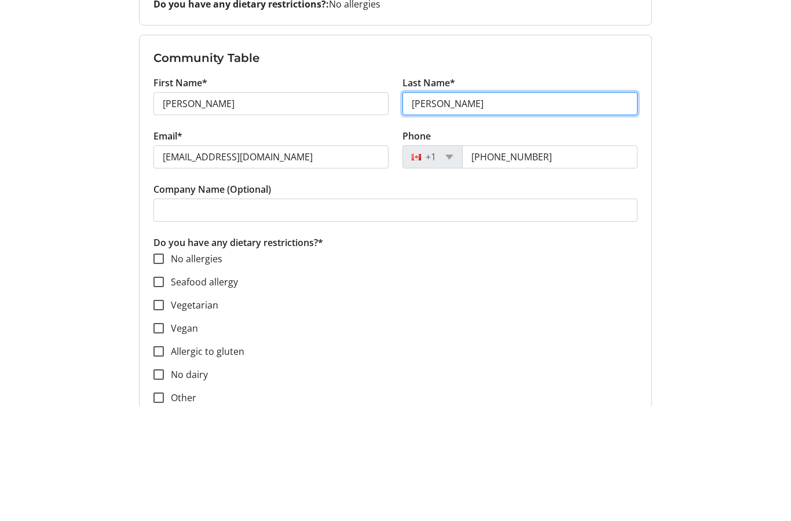
click at [460, 207] on input "smith" at bounding box center [520, 218] width 235 height 23
type input "s"
type input "Macdonald"
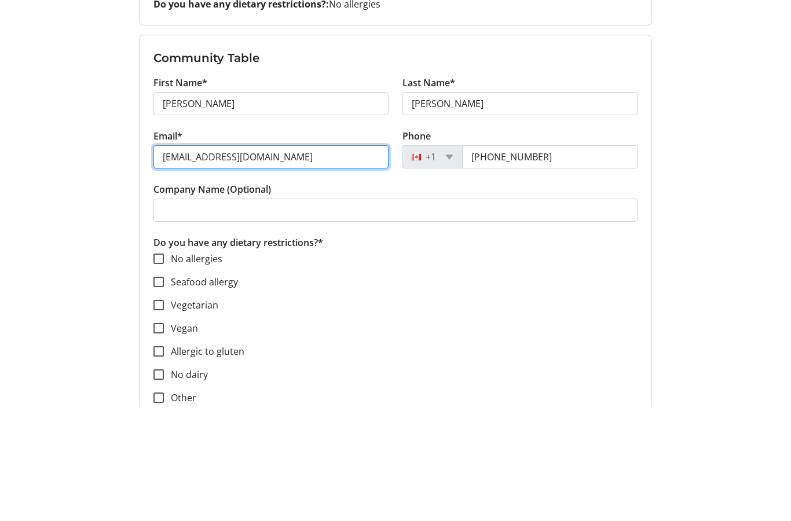
click at [302, 261] on input "smithbruce670@gmail.com" at bounding box center [270, 272] width 235 height 23
type input "sm"
type input "patriciamac@bell.net"
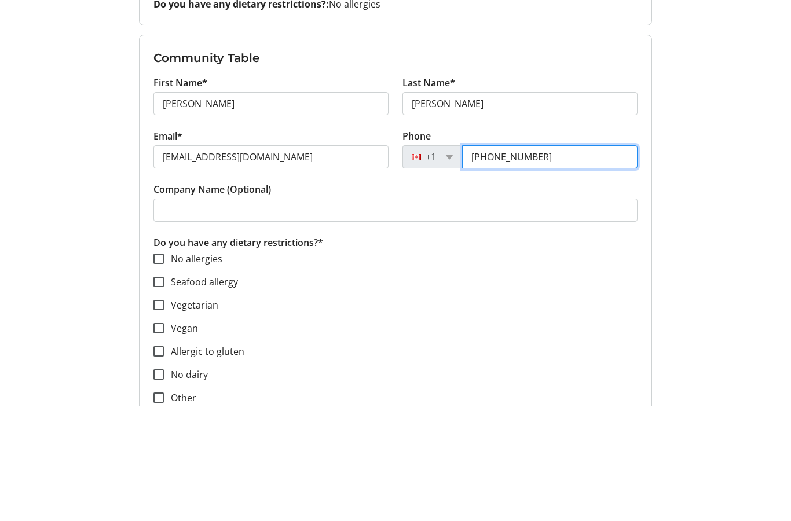
click at [567, 261] on input "(519) 379-0594" at bounding box center [550, 272] width 176 height 23
type input "5"
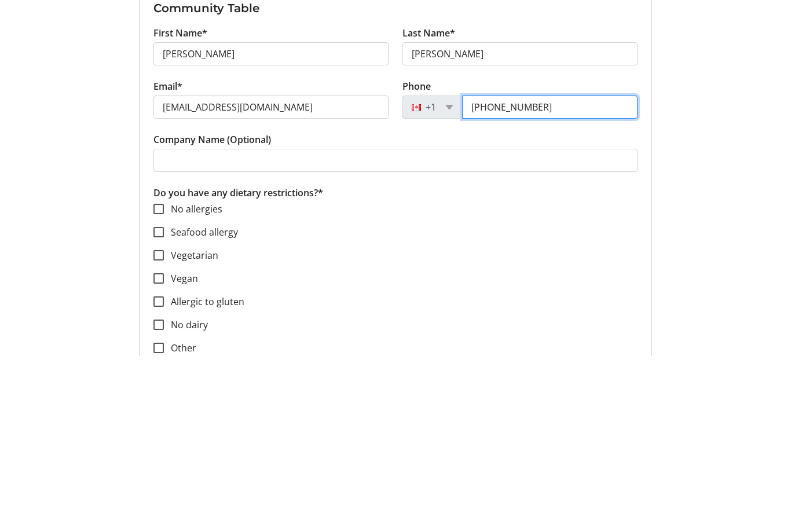
type input "(613) 746-7394"
click at [162, 369] on input "No allergies" at bounding box center [158, 374] width 10 height 10
checkbox input "true"
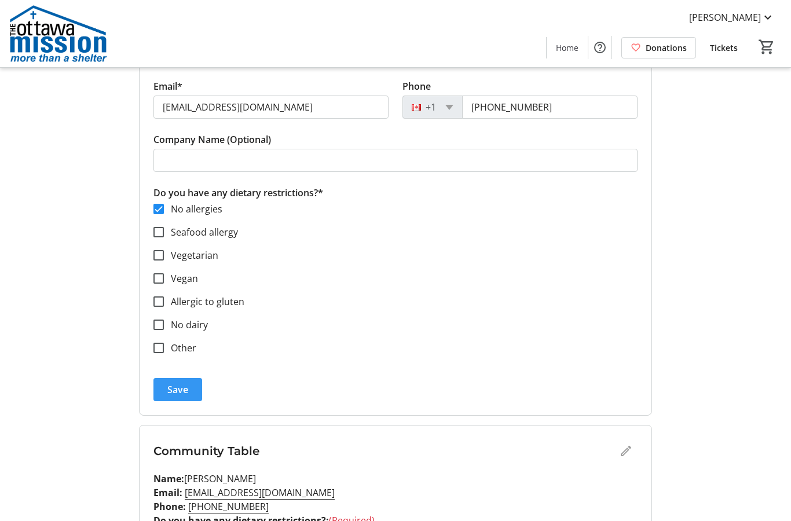
click at [186, 385] on span "Save" at bounding box center [177, 390] width 21 height 14
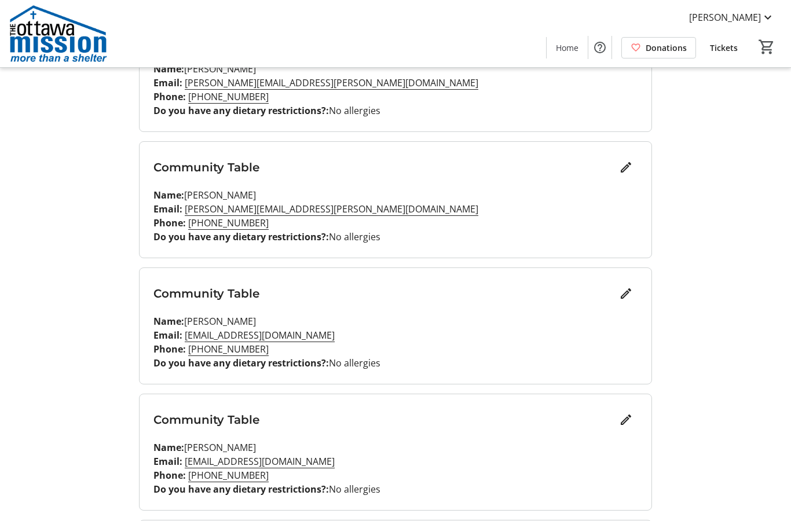
scroll to position [0, 0]
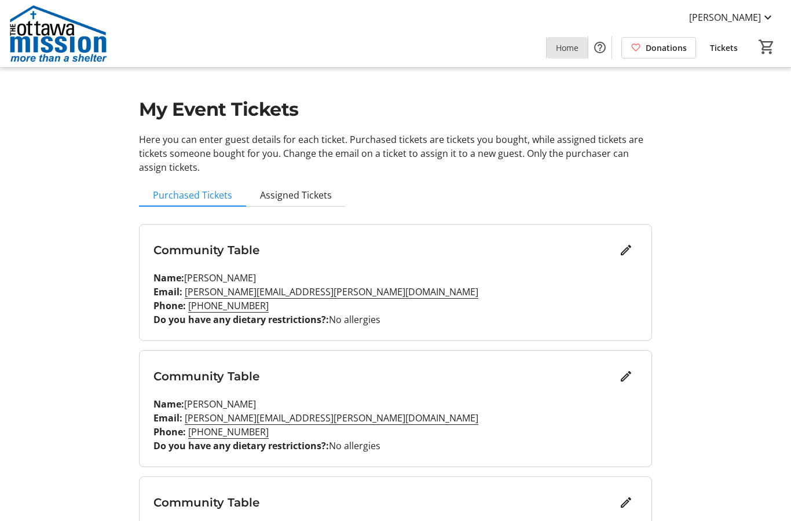
click at [571, 50] on span "Home" at bounding box center [567, 48] width 23 height 12
